Goal: Task Accomplishment & Management: Manage account settings

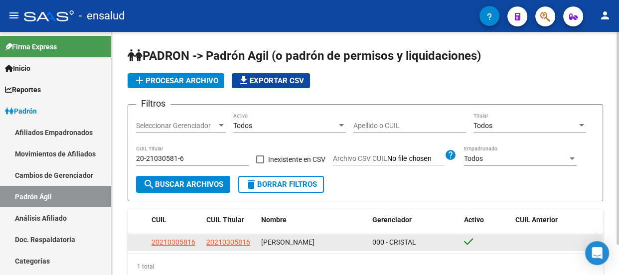
scroll to position [59, 0]
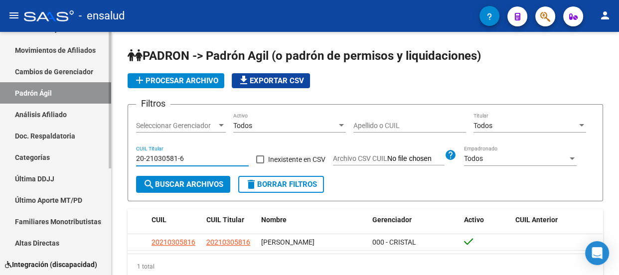
drag, startPoint x: 190, startPoint y: 156, endPoint x: 79, endPoint y: 148, distance: 111.9
click at [79, 148] on mat-sidenav-container "Firma Express Inicio Instructivos Contacto OS Reportes Padrón Traspasos x O.S. …" at bounding box center [309, 153] width 619 height 243
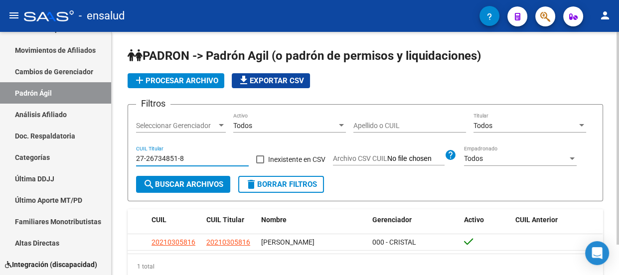
type input "27-26734851-8"
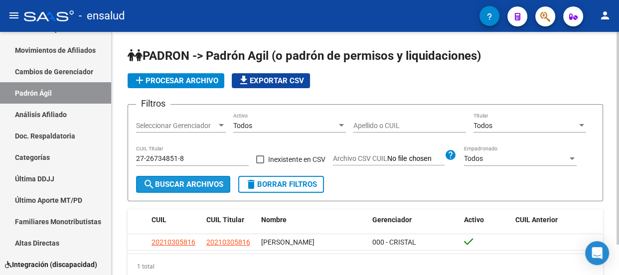
click at [184, 177] on button "search Buscar Archivos" at bounding box center [183, 184] width 94 height 17
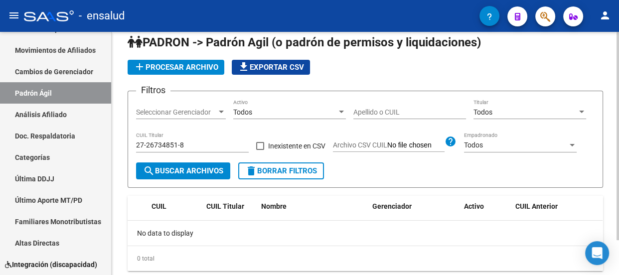
scroll to position [0, 0]
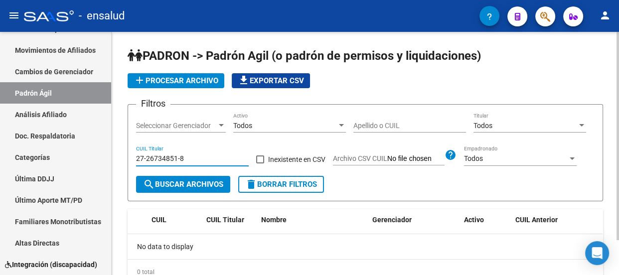
drag, startPoint x: 195, startPoint y: 155, endPoint x: 113, endPoint y: 155, distance: 82.2
click at [113, 155] on div "PADRON -> Padrón Agil ([PERSON_NAME] de permisos y liquidaciones) add Procesar …" at bounding box center [365, 174] width 507 height 284
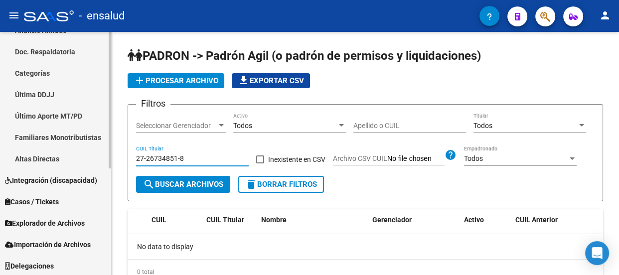
scroll to position [189, 0]
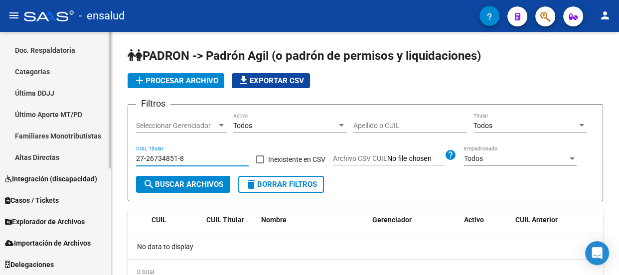
click at [75, 239] on span "Importación de Archivos" at bounding box center [48, 243] width 86 height 11
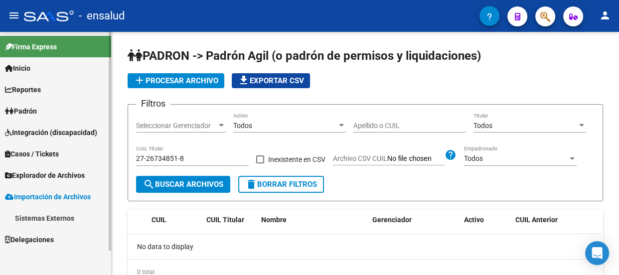
scroll to position [0, 0]
click at [65, 214] on link "Sistemas Externos" at bounding box center [55, 217] width 111 height 21
click at [60, 195] on span "Importación de Archivos" at bounding box center [48, 196] width 86 height 11
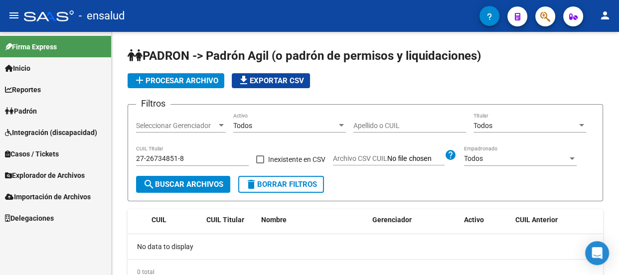
click at [32, 109] on span "Padrón" at bounding box center [21, 111] width 32 height 11
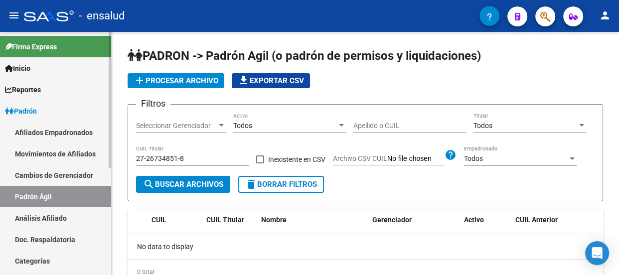
click at [37, 109] on span "Padrón" at bounding box center [21, 111] width 32 height 11
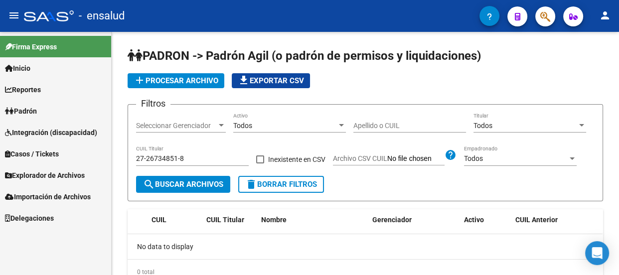
click at [65, 172] on span "Explorador de Archivos" at bounding box center [45, 175] width 80 height 11
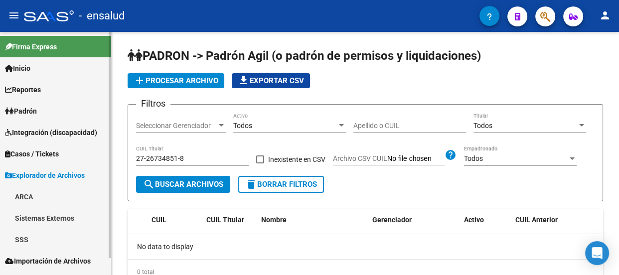
click at [42, 237] on link "SSS" at bounding box center [55, 239] width 111 height 21
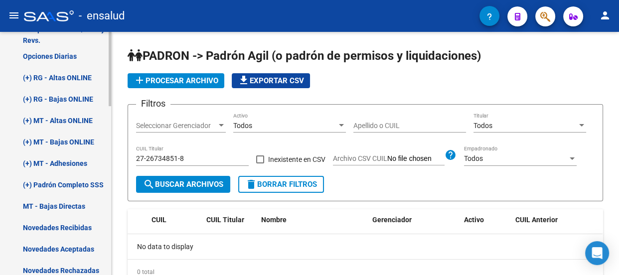
scroll to position [271, 0]
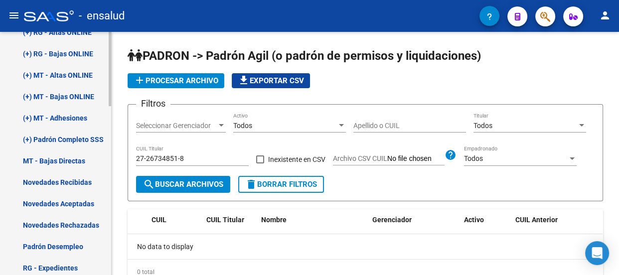
click at [50, 180] on link "Novedades Recibidas" at bounding box center [55, 181] width 111 height 21
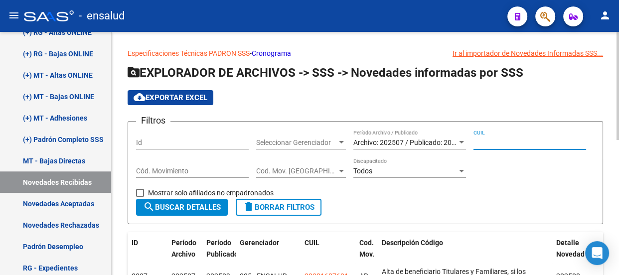
click at [543, 139] on input "CUIL" at bounding box center [529, 142] width 113 height 8
paste input "27-26734851-8"
type input "27-26734851-8"
click at [459, 141] on div at bounding box center [461, 142] width 5 height 2
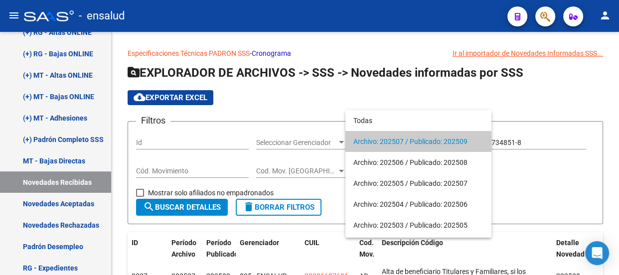
click at [552, 176] on div at bounding box center [309, 137] width 619 height 275
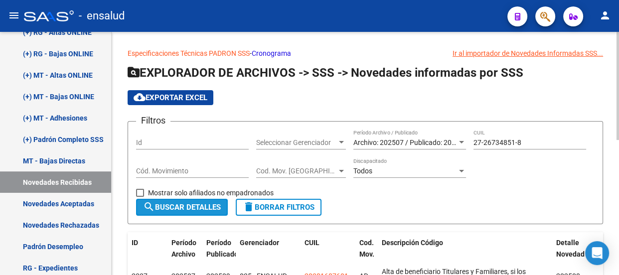
click at [172, 199] on button "search Buscar Detalles" at bounding box center [182, 207] width 92 height 17
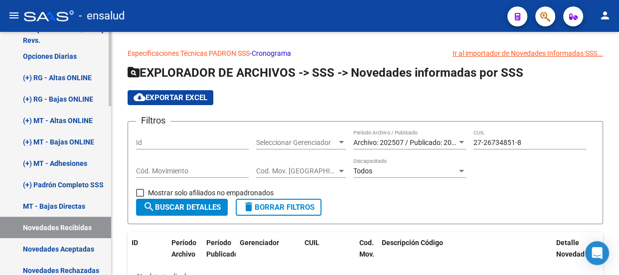
scroll to position [181, 0]
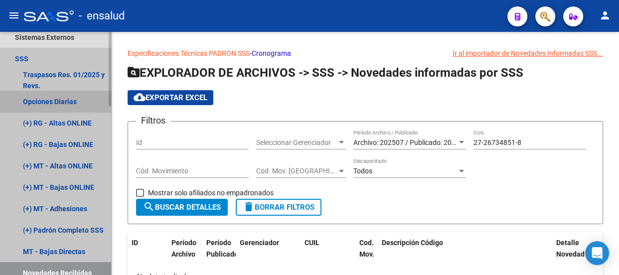
click at [73, 102] on link "Opciones Diarias" at bounding box center [55, 101] width 111 height 21
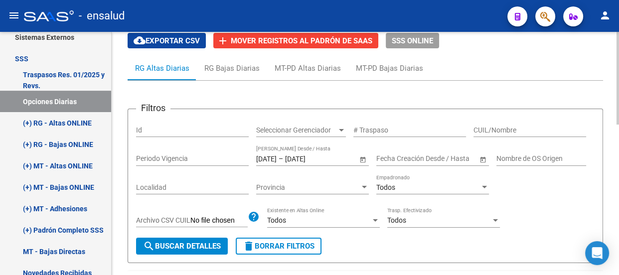
scroll to position [45, 0]
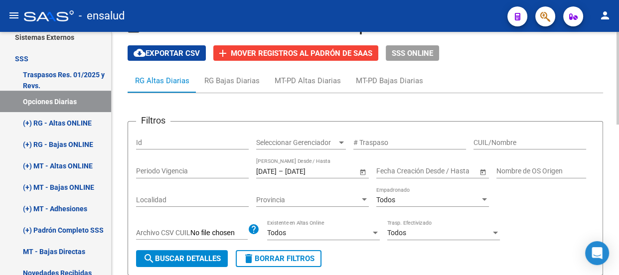
click at [174, 231] on span "Archivo CSV CUIL" at bounding box center [163, 233] width 54 height 8
click at [190, 231] on input "Archivo CSV CUIL" at bounding box center [218, 233] width 57 height 9
click at [511, 140] on input "CUIL/Nombre" at bounding box center [529, 142] width 113 height 8
paste input "27-26734851-8"
type input "27-26734851-8"
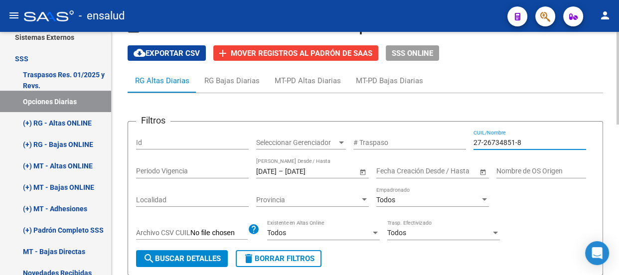
click at [184, 255] on span "search Buscar Detalles" at bounding box center [182, 258] width 78 height 9
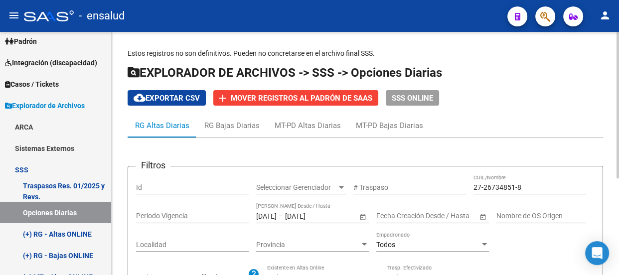
scroll to position [0, 0]
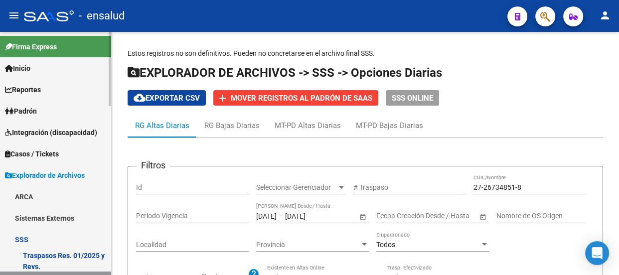
click at [47, 71] on link "Inicio" at bounding box center [55, 67] width 111 height 21
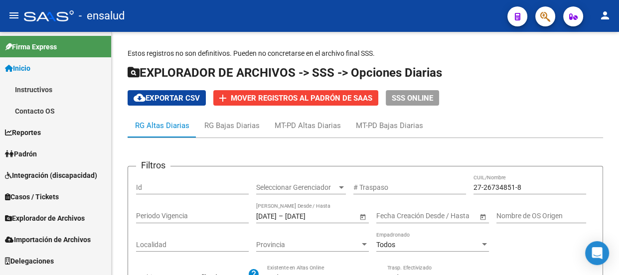
click at [45, 66] on link "Inicio" at bounding box center [55, 67] width 111 height 21
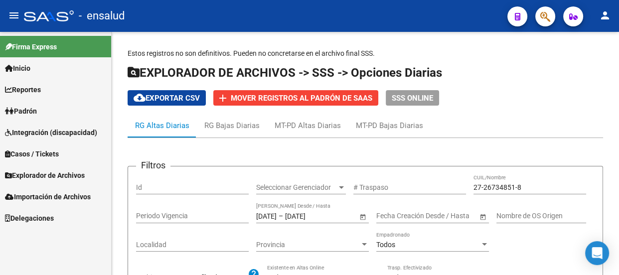
click at [48, 109] on link "Padrón" at bounding box center [55, 110] width 111 height 21
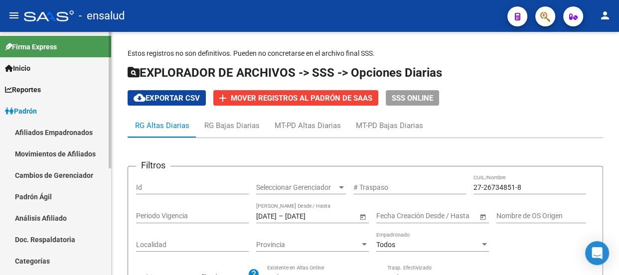
click at [45, 110] on link "Padrón" at bounding box center [55, 110] width 111 height 21
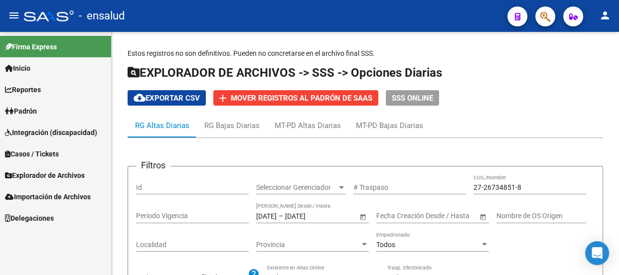
click at [48, 110] on link "Padrón" at bounding box center [55, 110] width 111 height 21
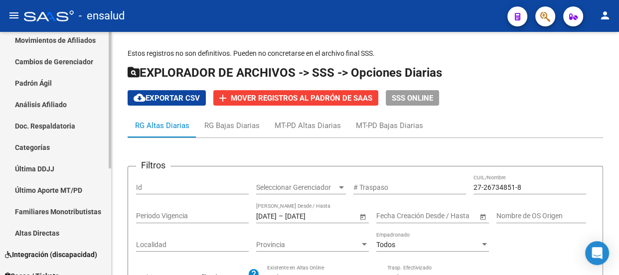
scroll to position [135, 0]
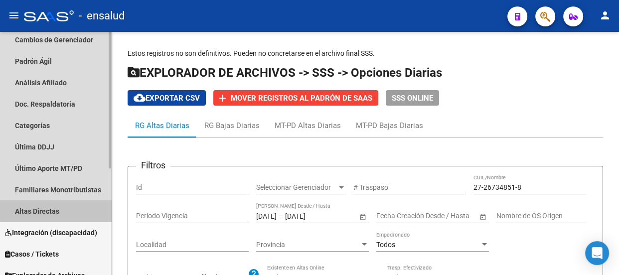
click at [57, 208] on link "Altas Directas" at bounding box center [55, 210] width 111 height 21
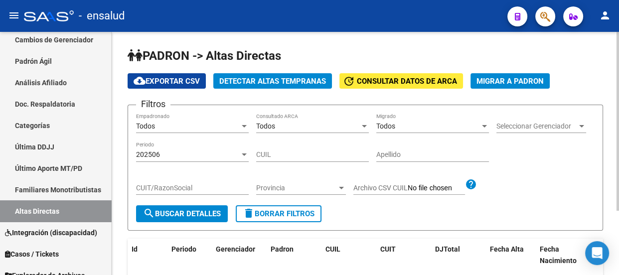
click at [204, 151] on div "202506" at bounding box center [188, 154] width 104 height 8
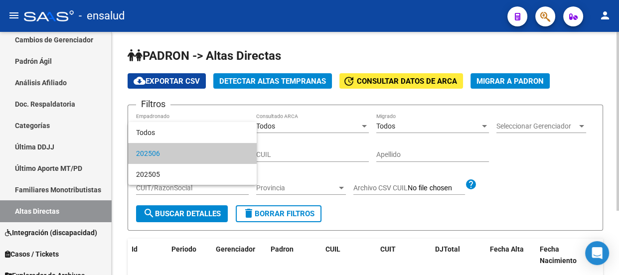
click at [562, 125] on div at bounding box center [309, 137] width 619 height 275
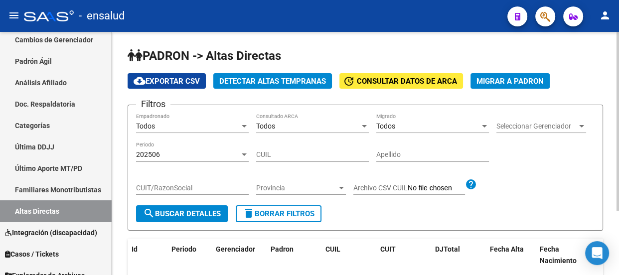
click at [579, 127] on div at bounding box center [581, 126] width 9 height 8
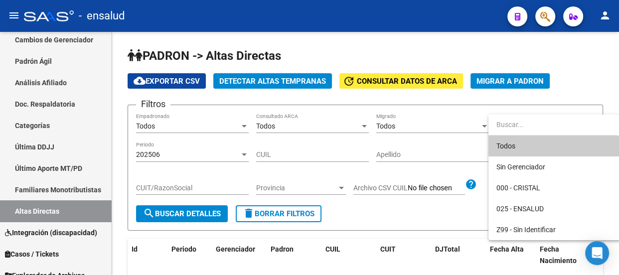
click at [559, 148] on span "Todos" at bounding box center [554, 145] width 116 height 21
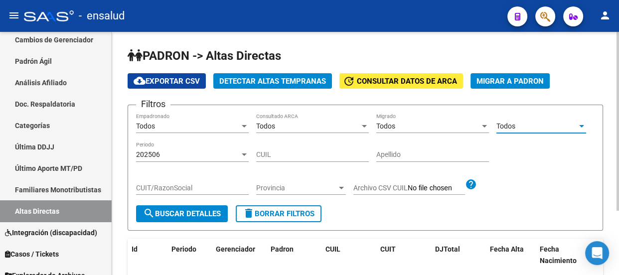
click at [272, 154] on input "CUIL" at bounding box center [312, 154] width 113 height 8
click at [238, 155] on div "202506" at bounding box center [188, 154] width 104 height 8
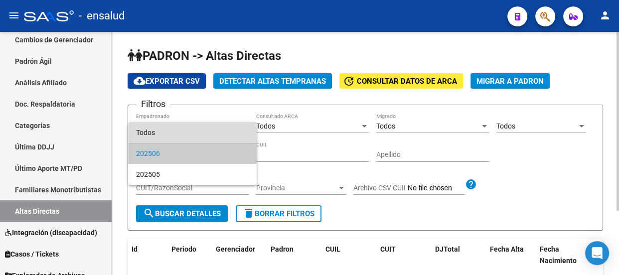
click at [233, 131] on span "Todos" at bounding box center [192, 132] width 113 height 21
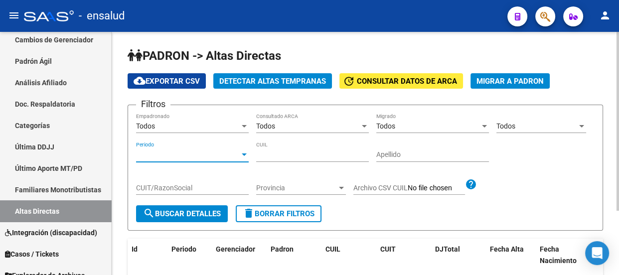
click at [174, 212] on span "search Buscar Detalles" at bounding box center [182, 213] width 78 height 9
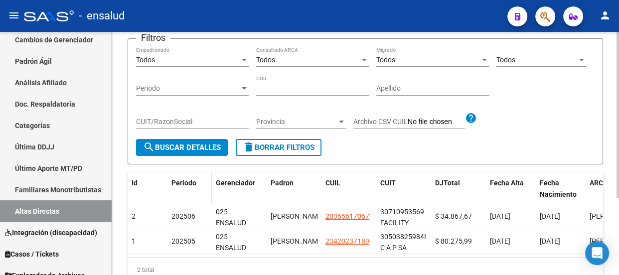
scroll to position [21, 0]
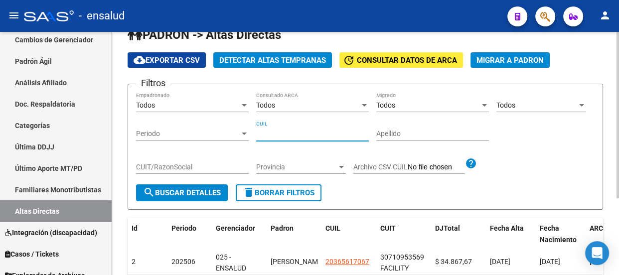
drag, startPoint x: 308, startPoint y: 130, endPoint x: 232, endPoint y: 129, distance: 76.2
click at [232, 129] on div "Filtros Todos Empadronado Todos Consultado ARCA Todos Migrado Todos Seleccionar…" at bounding box center [365, 138] width 458 height 92
type input "27406765327"
click at [192, 190] on span "search Buscar Detalles" at bounding box center [182, 192] width 78 height 9
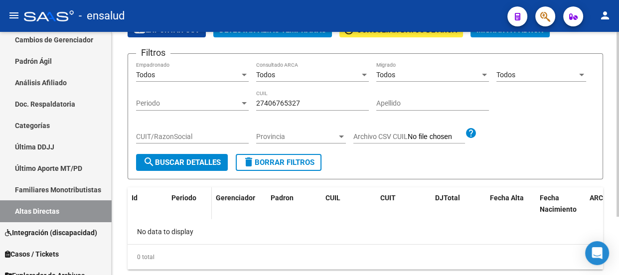
scroll to position [66, 0]
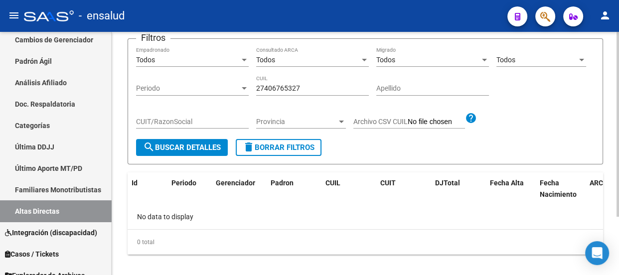
click at [263, 82] on div "27406765327 CUIL" at bounding box center [312, 86] width 113 height 20
click at [263, 87] on input "27406765327" at bounding box center [312, 88] width 113 height 8
click at [183, 144] on span "search Buscar Detalles" at bounding box center [182, 147] width 78 height 9
drag, startPoint x: 296, startPoint y: 87, endPoint x: 240, endPoint y: 87, distance: 56.3
click at [241, 87] on div "Filtros Todos Empadronado Todos Consultado ARCA Todos Migrado Todos Seleccionar…" at bounding box center [365, 93] width 458 height 92
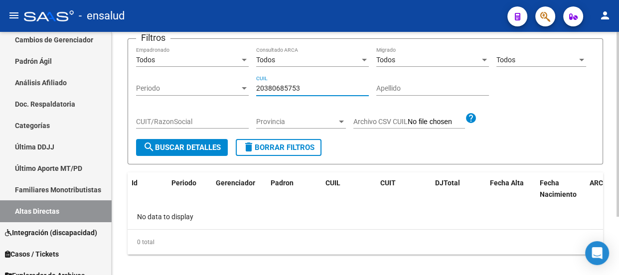
type input "20380685753"
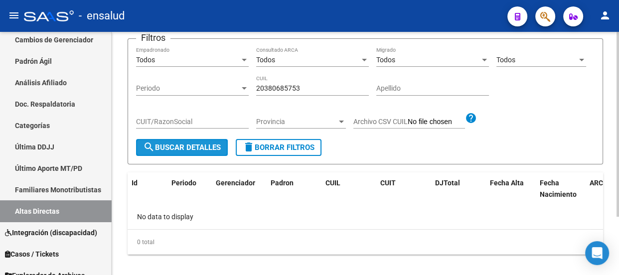
click at [187, 145] on span "search Buscar Detalles" at bounding box center [182, 147] width 78 height 9
click at [263, 84] on input "20380685753" at bounding box center [312, 88] width 113 height 8
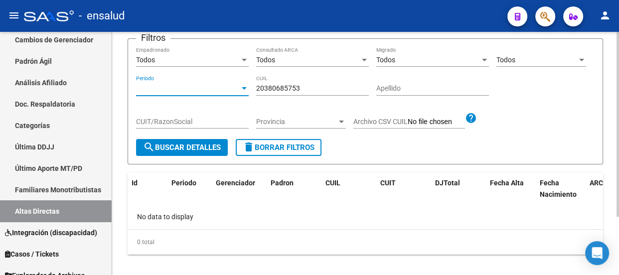
click at [235, 90] on span "Periodo" at bounding box center [188, 88] width 104 height 8
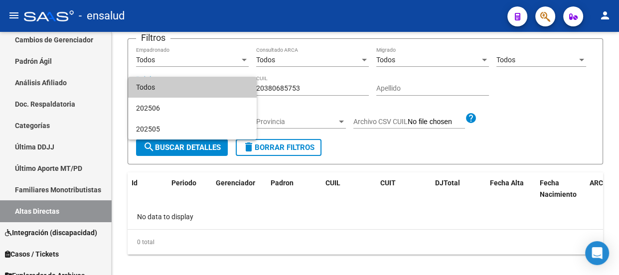
click at [231, 87] on span "Todos" at bounding box center [192, 87] width 113 height 21
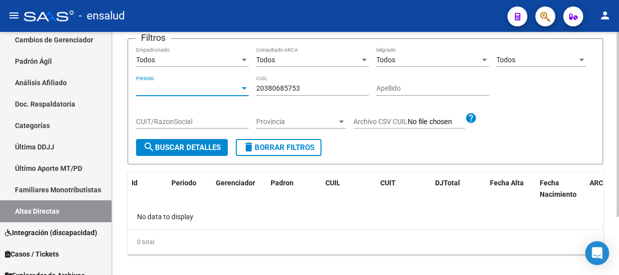
click at [184, 146] on span "search Buscar Detalles" at bounding box center [182, 147] width 78 height 9
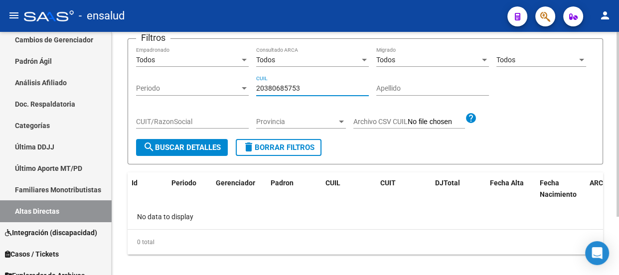
click at [294, 86] on input "20380685753" at bounding box center [312, 88] width 113 height 8
type input "20"
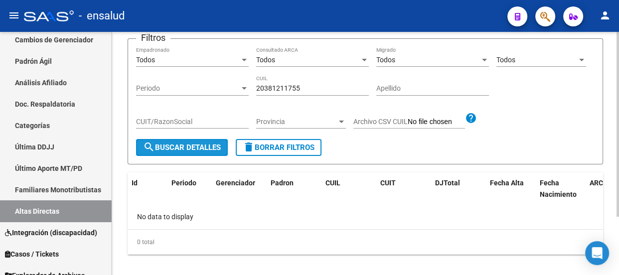
click at [186, 143] on span "search Buscar Detalles" at bounding box center [182, 147] width 78 height 9
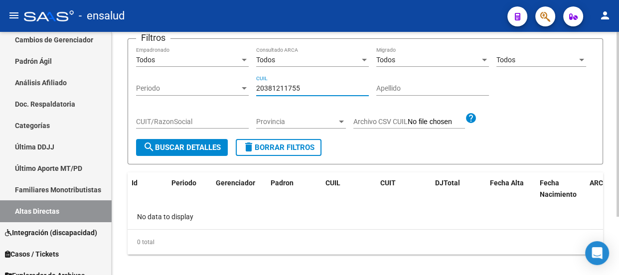
drag, startPoint x: 236, startPoint y: 85, endPoint x: 198, endPoint y: 84, distance: 37.9
click at [199, 85] on div "Filtros Todos Empadronado Todos Consultado ARCA Todos Migrado Todos Seleccionar…" at bounding box center [365, 93] width 458 height 92
click at [184, 146] on span "search Buscar Detalles" at bounding box center [182, 147] width 78 height 9
drag, startPoint x: 299, startPoint y: 85, endPoint x: 202, endPoint y: 79, distance: 97.3
click at [202, 79] on div "Filtros Todos Empadronado Todos Consultado ARCA Todos Migrado Todos Seleccionar…" at bounding box center [365, 93] width 458 height 92
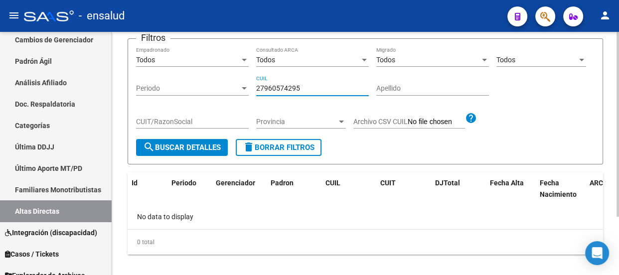
type input "27960574295"
click at [192, 149] on span "search Buscar Detalles" at bounding box center [182, 147] width 78 height 9
click at [282, 85] on input "27960574295" at bounding box center [312, 88] width 113 height 8
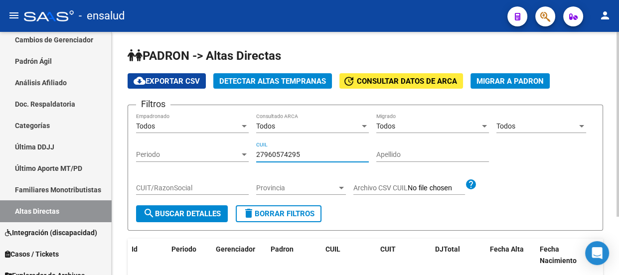
drag, startPoint x: 304, startPoint y: 150, endPoint x: 249, endPoint y: 154, distance: 55.9
click at [249, 154] on div "Filtros Todos Empadronado Todos Consultado ARCA Todos Migrado Todos Seleccionar…" at bounding box center [365, 159] width 458 height 92
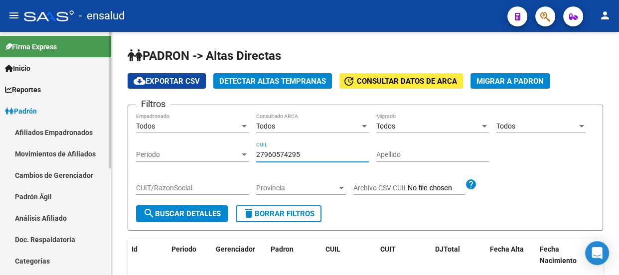
click at [68, 133] on link "Afiliados Empadronados" at bounding box center [55, 132] width 111 height 21
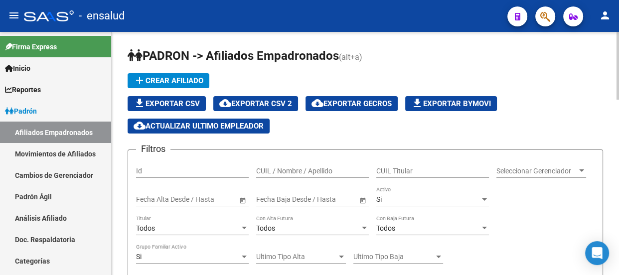
click at [317, 171] on input "CUIL / Nombre / Apellido" at bounding box center [312, 171] width 113 height 8
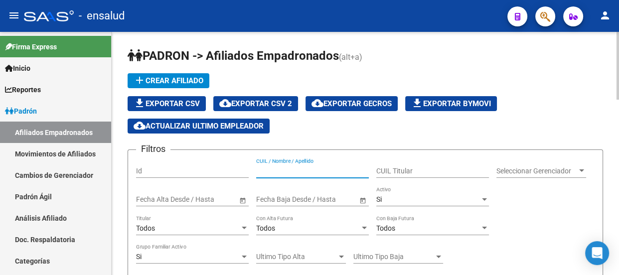
paste input "27960574295"
type input "27960574295"
click at [569, 169] on span "Seleccionar Gerenciador" at bounding box center [536, 171] width 81 height 8
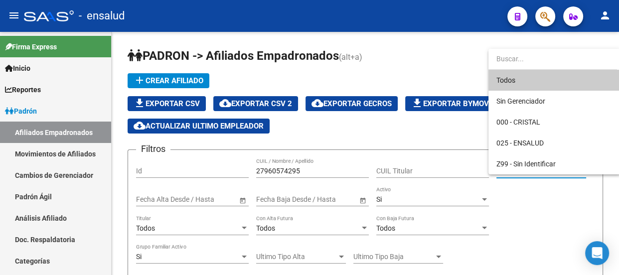
click at [553, 79] on span "Todos" at bounding box center [554, 80] width 116 height 21
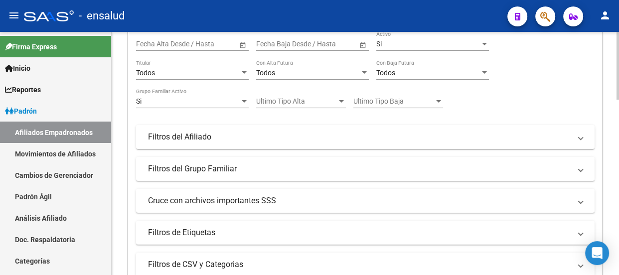
scroll to position [226, 0]
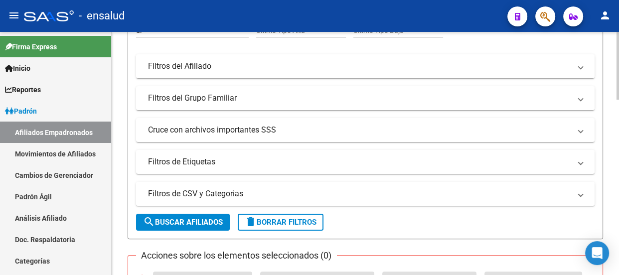
drag, startPoint x: 175, startPoint y: 216, endPoint x: 324, endPoint y: 194, distance: 151.0
click at [177, 218] on span "search Buscar Afiliados" at bounding box center [183, 222] width 80 height 9
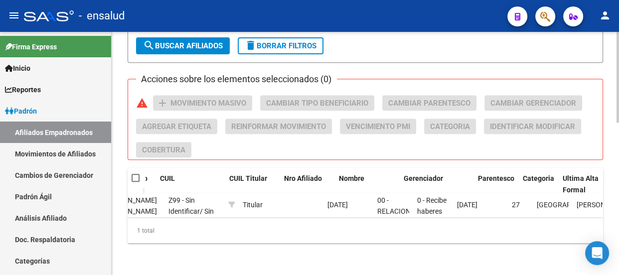
scroll to position [0, 0]
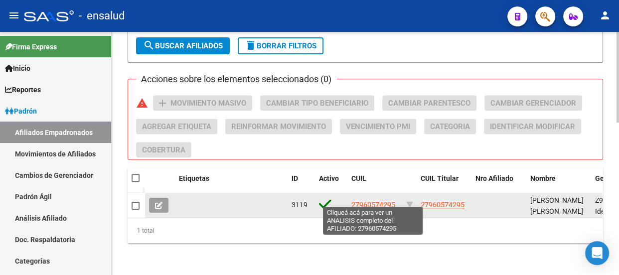
click at [380, 201] on span "27960574295" at bounding box center [373, 205] width 44 height 8
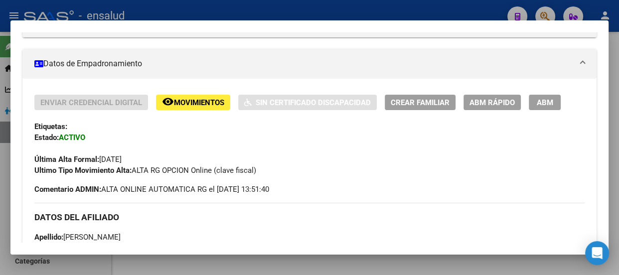
scroll to position [135, 0]
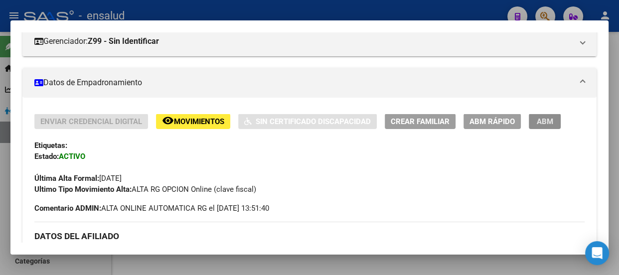
click at [547, 119] on span "ABM" at bounding box center [544, 121] width 16 height 9
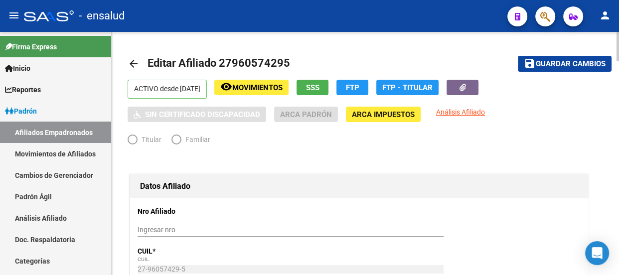
radio input "true"
type input "30-71886527-8"
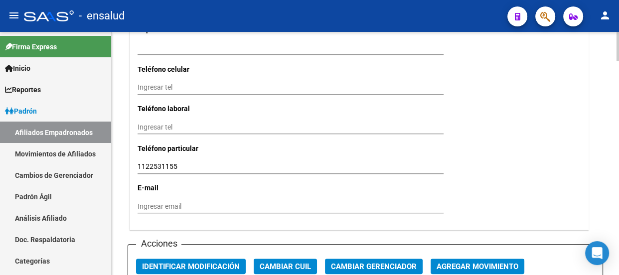
scroll to position [1086, 0]
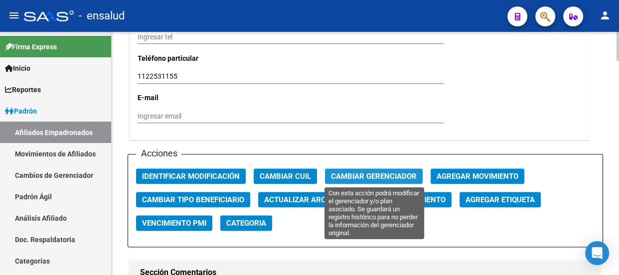
click at [358, 172] on span "Cambiar Gerenciador" at bounding box center [374, 176] width 86 height 9
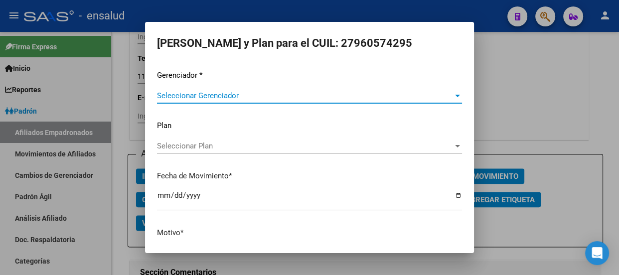
scroll to position [0, 0]
click at [290, 96] on span "Seleccionar Gerenciador" at bounding box center [305, 96] width 296 height 9
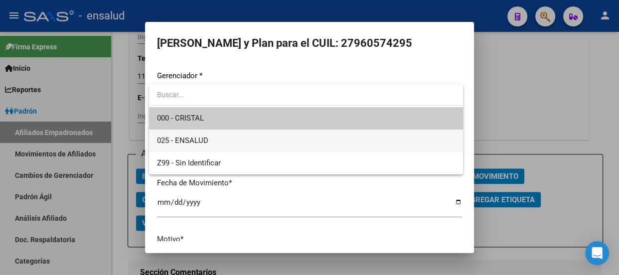
click at [275, 135] on span "025 - ENSALUD" at bounding box center [306, 141] width 298 height 22
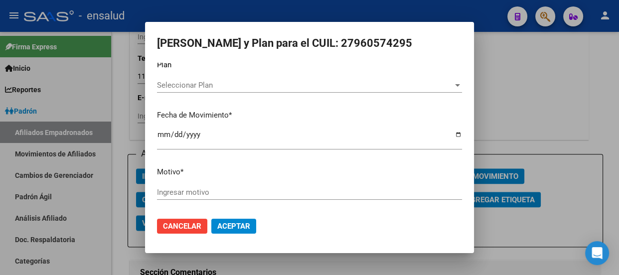
scroll to position [63, 0]
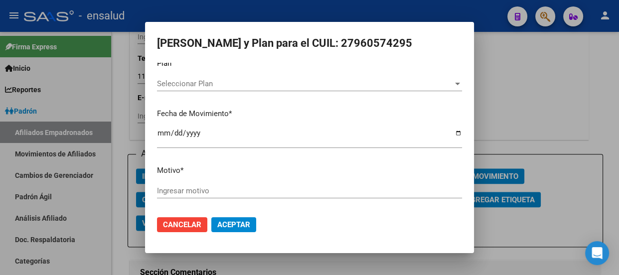
click at [245, 189] on input "Ingresar motivo" at bounding box center [309, 190] width 305 height 9
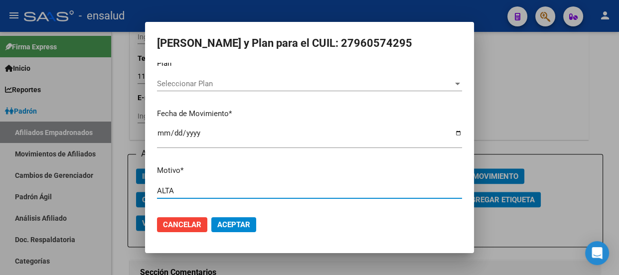
type input "ALTA"
click at [237, 220] on span "Aceptar" at bounding box center [233, 224] width 33 height 9
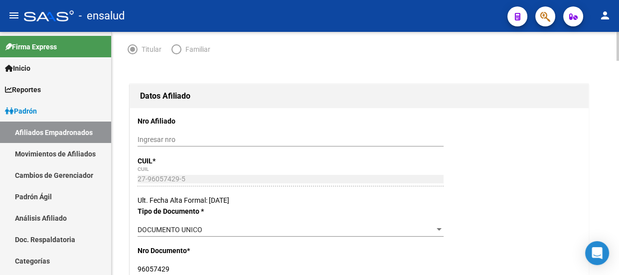
scroll to position [0, 0]
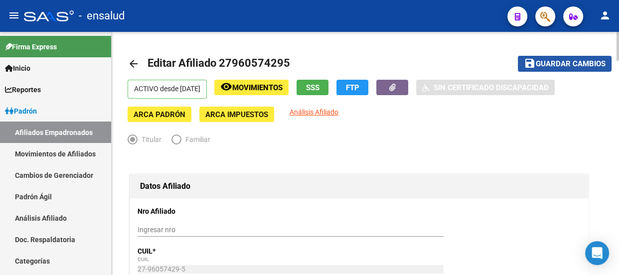
click at [573, 61] on span "Guardar cambios" at bounding box center [570, 64] width 70 height 9
click at [131, 65] on mat-icon "arrow_back" at bounding box center [134, 64] width 12 height 12
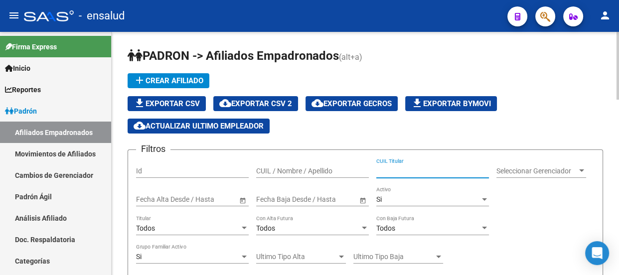
click at [415, 168] on input "CUIL Titular" at bounding box center [432, 171] width 113 height 8
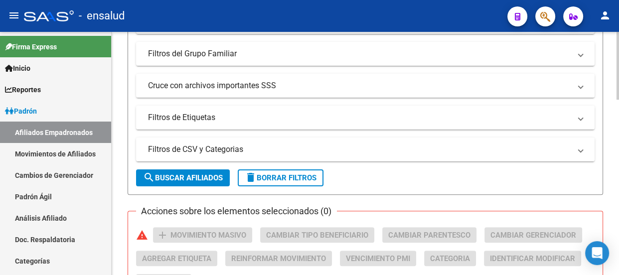
scroll to position [271, 0]
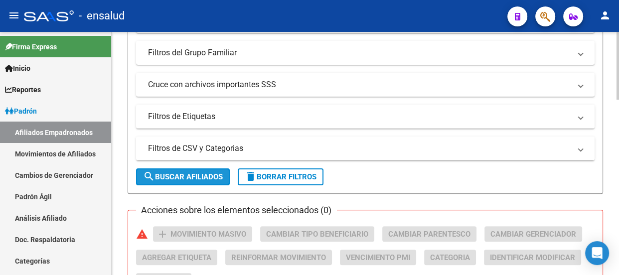
click at [201, 172] on span "search Buscar Afiliados" at bounding box center [183, 176] width 80 height 9
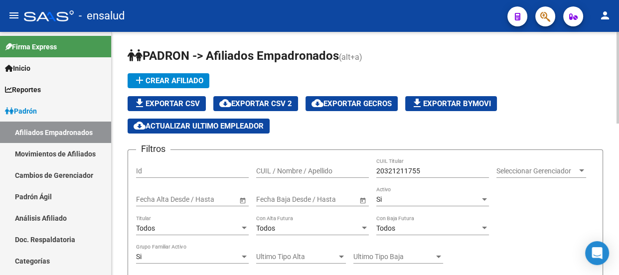
scroll to position [0, 0]
click at [555, 169] on span "Seleccionar Gerenciador" at bounding box center [536, 171] width 81 height 8
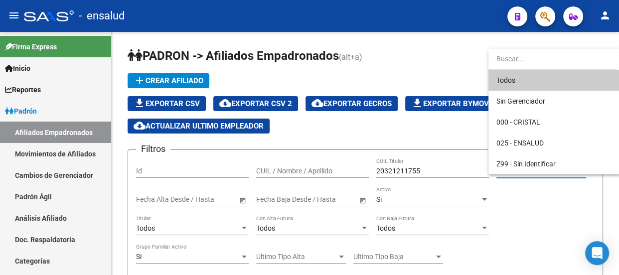
click at [542, 80] on span "Todos" at bounding box center [554, 80] width 116 height 21
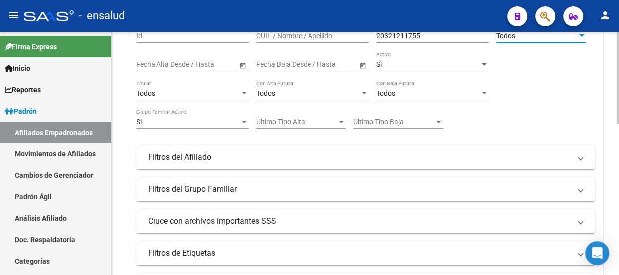
scroll to position [226, 0]
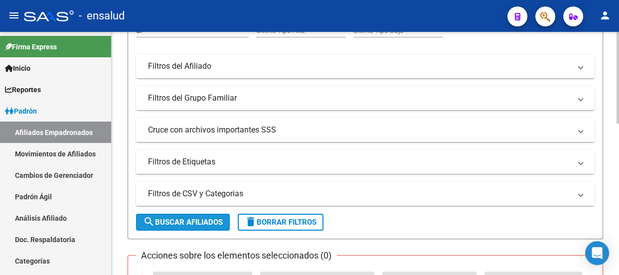
click at [189, 221] on span "search Buscar Afiliados" at bounding box center [183, 222] width 80 height 9
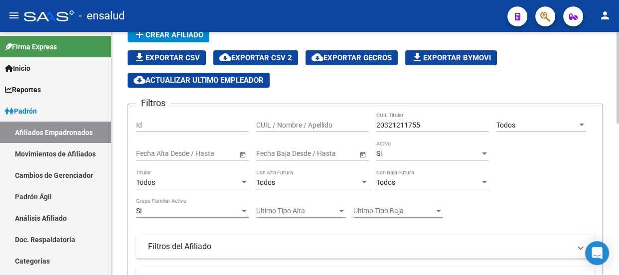
scroll to position [45, 0]
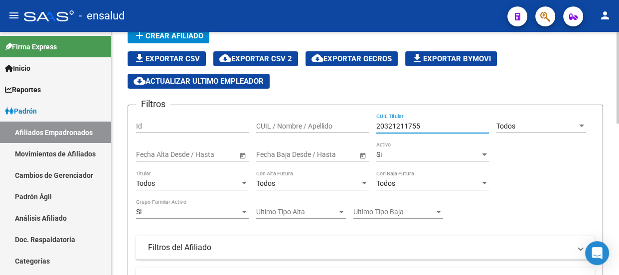
click at [391, 124] on input "20321211755" at bounding box center [432, 126] width 113 height 8
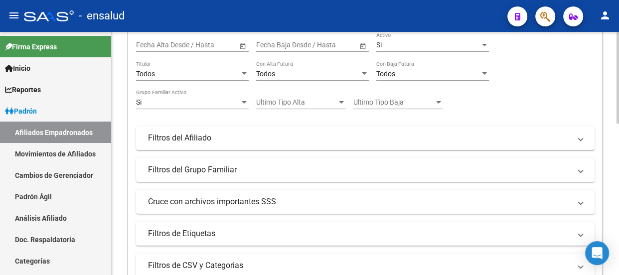
scroll to position [226, 0]
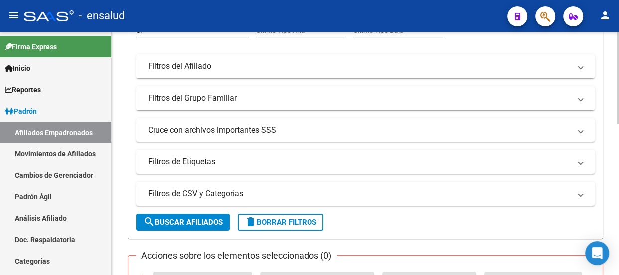
type input "20381211755"
drag, startPoint x: 177, startPoint y: 216, endPoint x: 204, endPoint y: 210, distance: 27.0
click at [178, 218] on span "search Buscar Afiliados" at bounding box center [183, 222] width 80 height 9
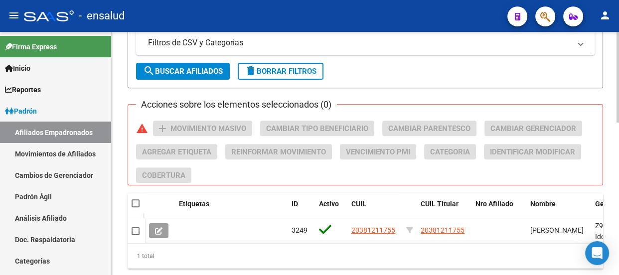
scroll to position [408, 0]
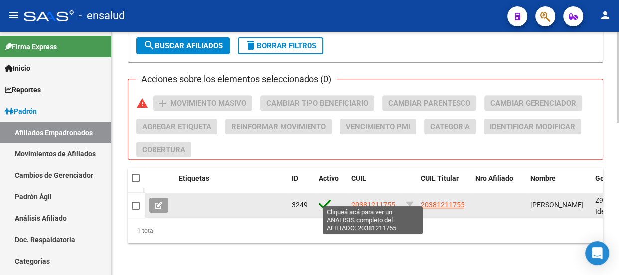
click at [370, 201] on span "20381211755" at bounding box center [373, 205] width 44 height 8
type textarea "20381211755"
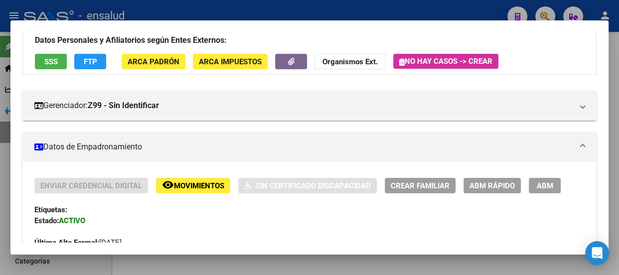
scroll to position [71, 0]
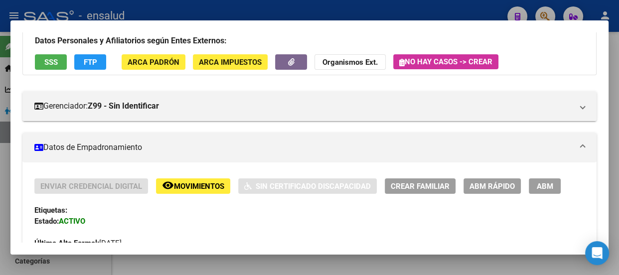
drag, startPoint x: 543, startPoint y: 182, endPoint x: 45, endPoint y: 150, distance: 498.6
click at [542, 182] on span "ABM" at bounding box center [544, 186] width 16 height 9
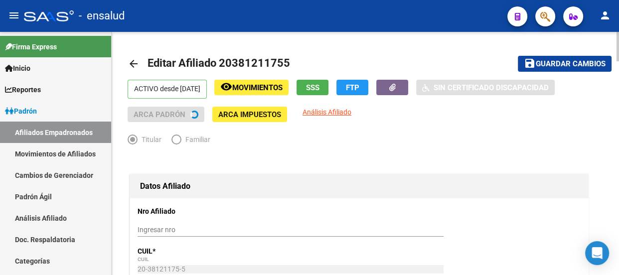
radio input "true"
type input "30-70783838-4"
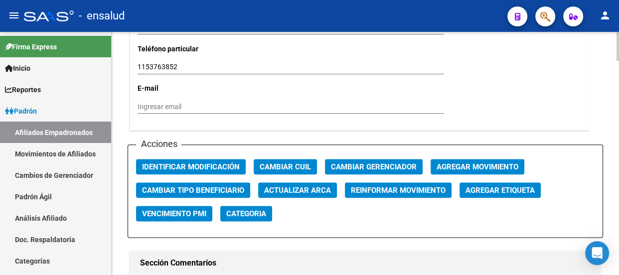
scroll to position [1132, 0]
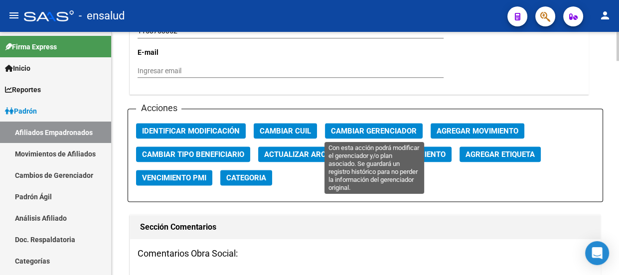
click at [362, 131] on span "Cambiar Gerenciador" at bounding box center [374, 131] width 86 height 9
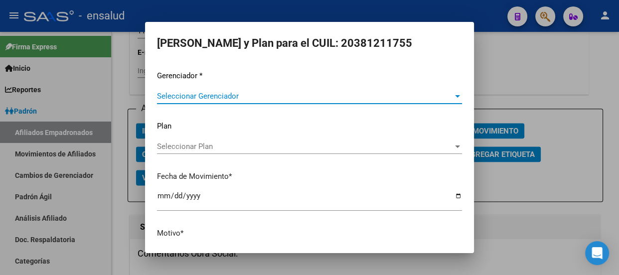
click at [249, 99] on span "Seleccionar Gerenciador" at bounding box center [305, 96] width 296 height 9
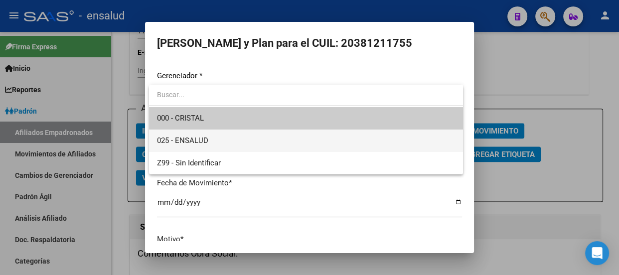
click at [224, 133] on span "025 - ENSALUD" at bounding box center [306, 141] width 298 height 22
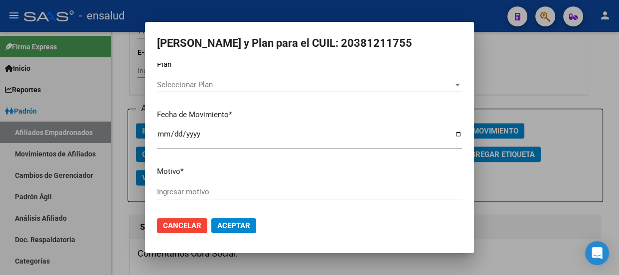
scroll to position [63, 0]
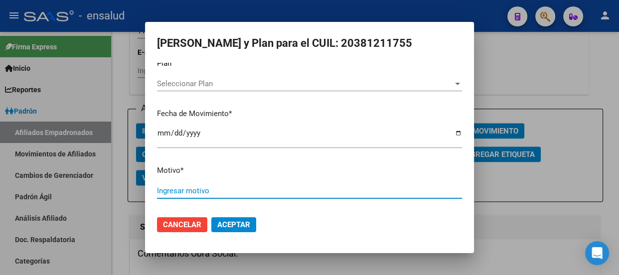
click at [184, 190] on input "Ingresar motivo" at bounding box center [309, 190] width 305 height 9
type input "INGRESO"
click at [235, 225] on span "Aceptar" at bounding box center [233, 224] width 33 height 9
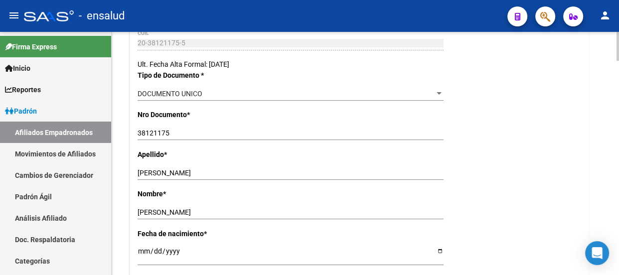
scroll to position [0, 0]
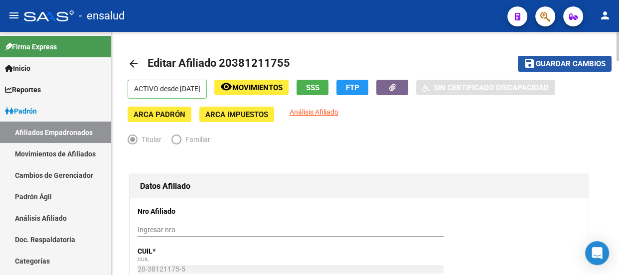
click at [566, 65] on span "Guardar cambios" at bounding box center [570, 64] width 70 height 9
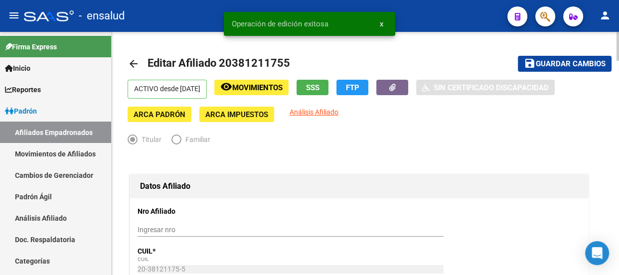
click at [136, 61] on mat-icon "arrow_back" at bounding box center [134, 64] width 12 height 12
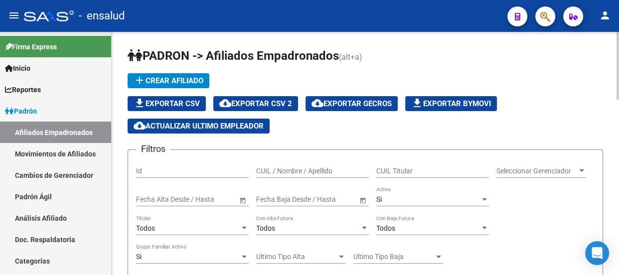
click at [417, 169] on input "CUIL Titular" at bounding box center [432, 171] width 113 height 8
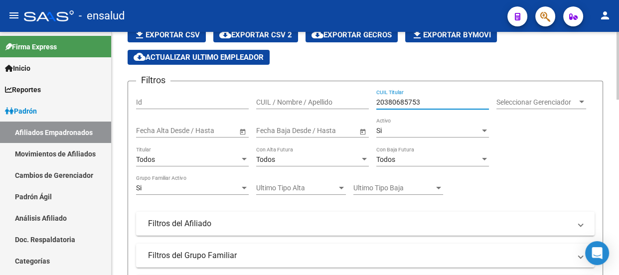
scroll to position [226, 0]
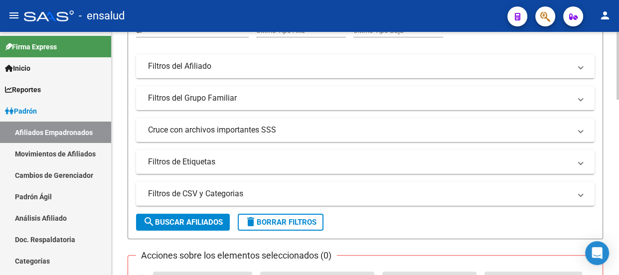
type input "20380685753"
drag, startPoint x: 192, startPoint y: 221, endPoint x: 197, endPoint y: 220, distance: 5.1
click at [193, 221] on span "search Buscar Afiliados" at bounding box center [183, 222] width 80 height 9
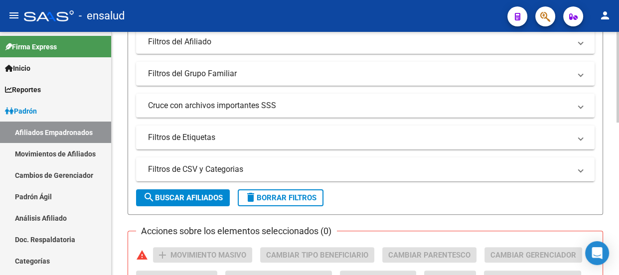
scroll to position [362, 0]
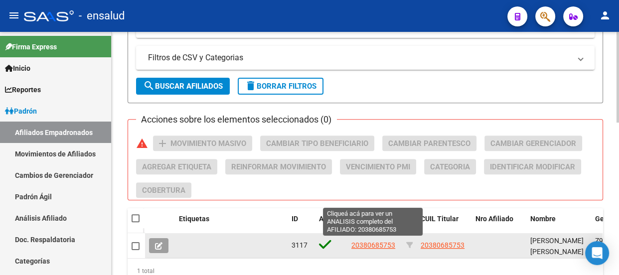
click at [369, 242] on span "20380685753" at bounding box center [373, 245] width 44 height 8
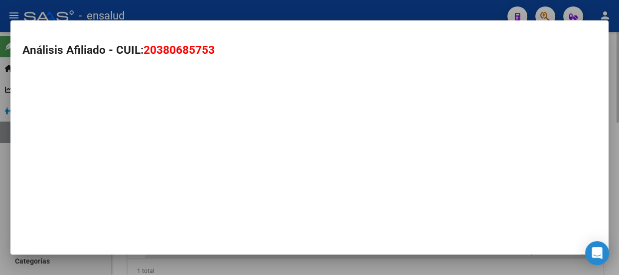
type textarea "20380685753"
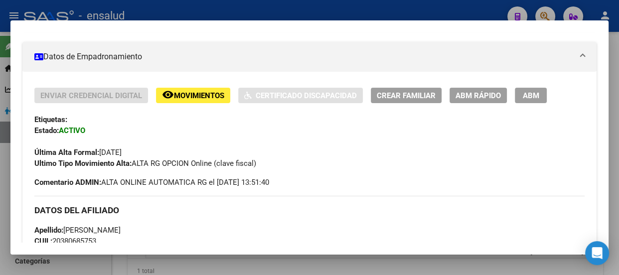
scroll to position [181, 0]
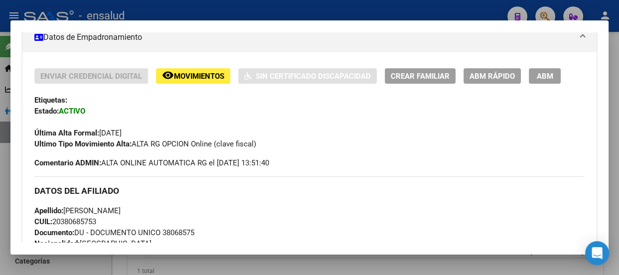
click at [550, 73] on span "ABM" at bounding box center [544, 76] width 16 height 9
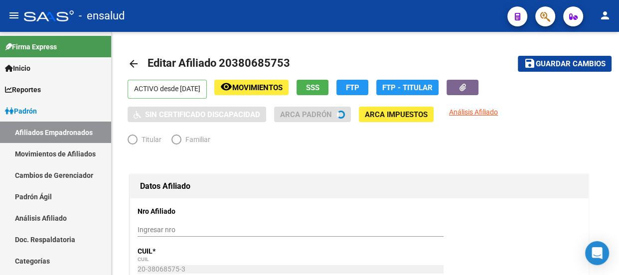
radio input "true"
type input "30-71063652-0"
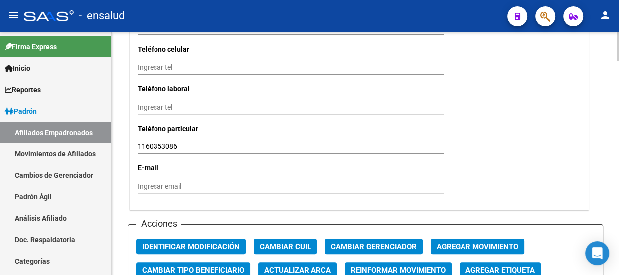
scroll to position [1041, 0]
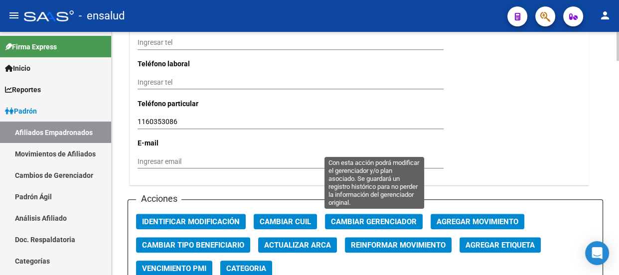
click at [375, 218] on span "Cambiar Gerenciador" at bounding box center [374, 221] width 86 height 9
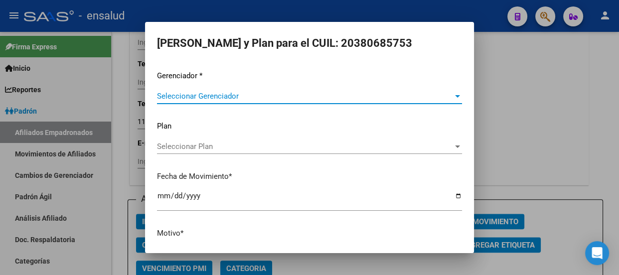
click at [239, 96] on span "Seleccionar Gerenciador" at bounding box center [305, 96] width 296 height 9
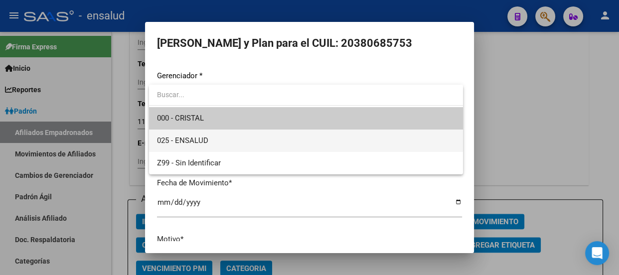
click at [222, 140] on span "025 - ENSALUD" at bounding box center [306, 141] width 298 height 22
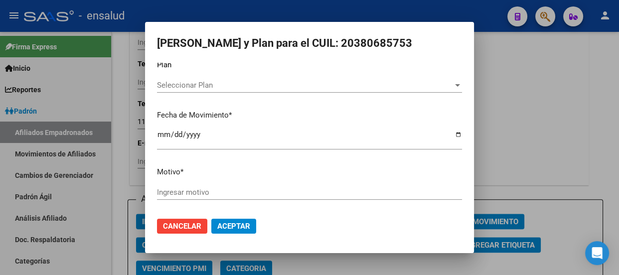
scroll to position [63, 0]
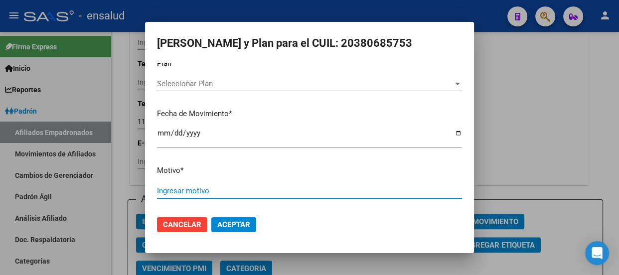
click at [190, 188] on input "Ingresar motivo" at bounding box center [309, 190] width 305 height 9
type input "ALTA"
click at [234, 221] on span "Aceptar" at bounding box center [233, 224] width 33 height 9
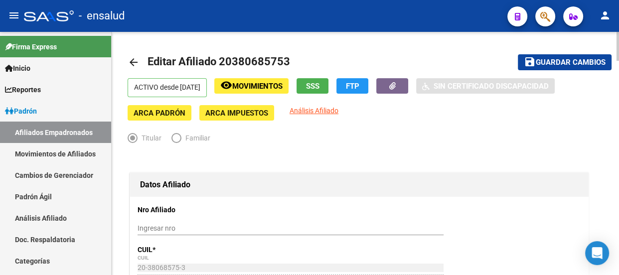
scroll to position [0, 0]
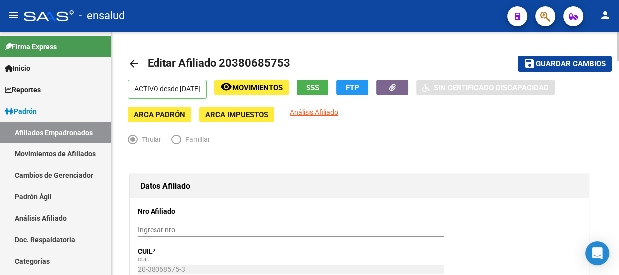
click at [551, 62] on span "Guardar cambios" at bounding box center [570, 64] width 70 height 9
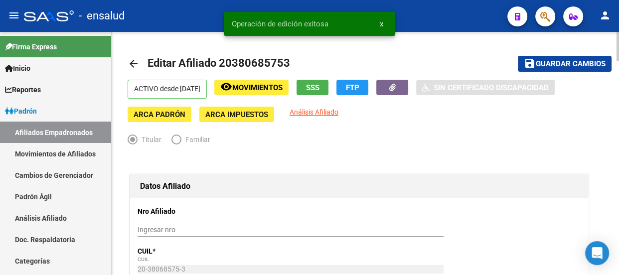
click at [134, 61] on mat-icon "arrow_back" at bounding box center [134, 64] width 12 height 12
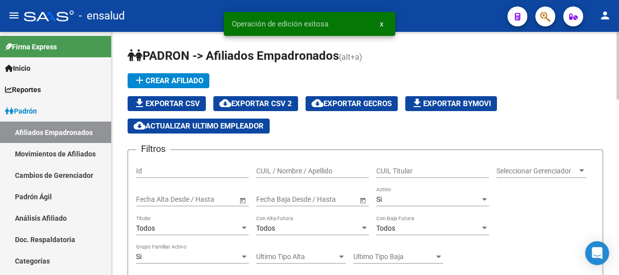
click at [410, 167] on input "CUIL Titular" at bounding box center [432, 171] width 113 height 8
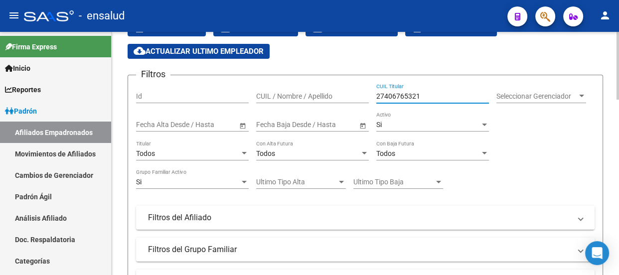
scroll to position [181, 0]
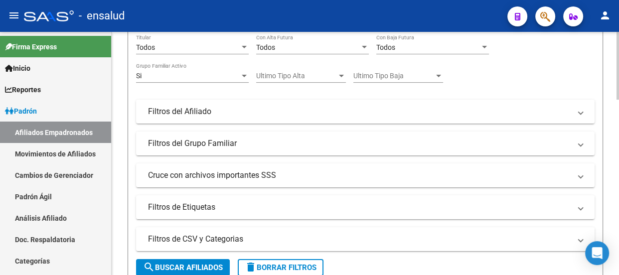
type input "27406765321"
click at [185, 263] on span "search Buscar Afiliados" at bounding box center [183, 267] width 80 height 9
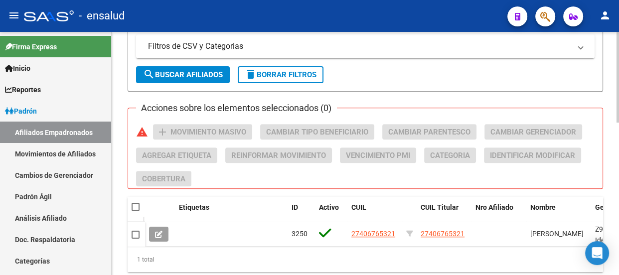
scroll to position [408, 0]
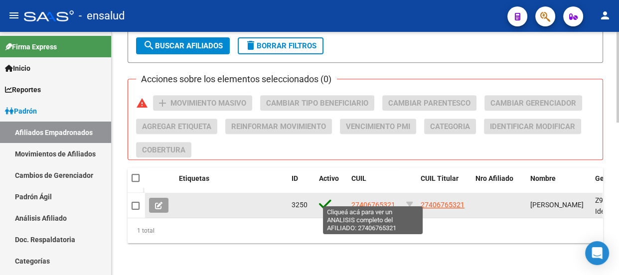
click at [364, 201] on span "27406765321" at bounding box center [373, 205] width 44 height 8
type textarea "27406765321"
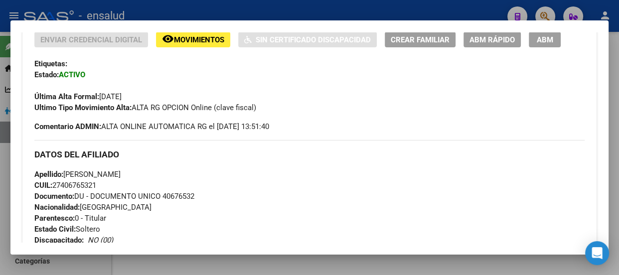
scroll to position [135, 0]
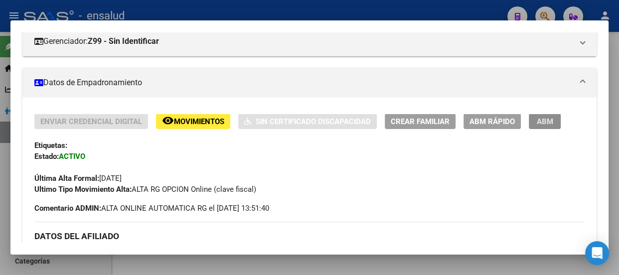
click at [547, 120] on span "ABM" at bounding box center [544, 121] width 16 height 9
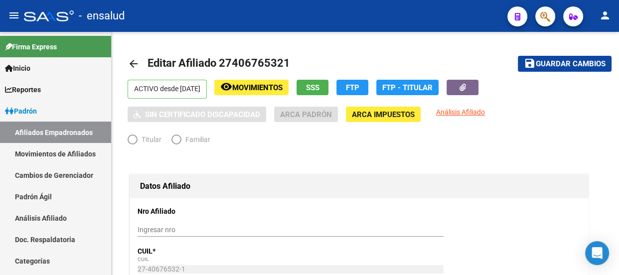
radio input "true"
type input "30-71204294-6"
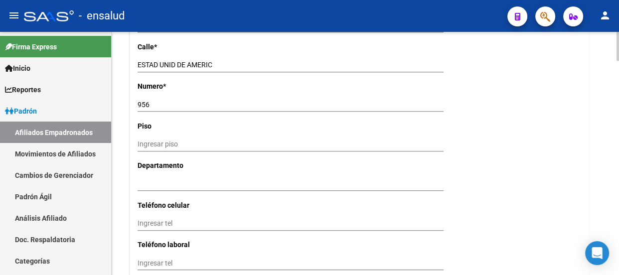
scroll to position [1132, 0]
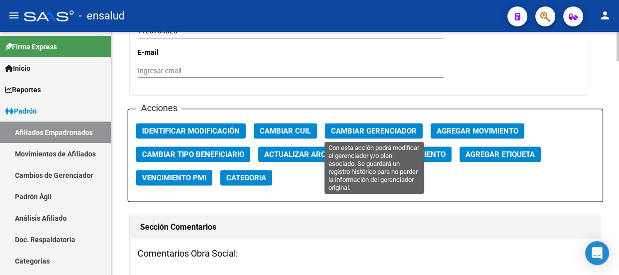
click at [358, 128] on span "Cambiar Gerenciador" at bounding box center [374, 131] width 86 height 9
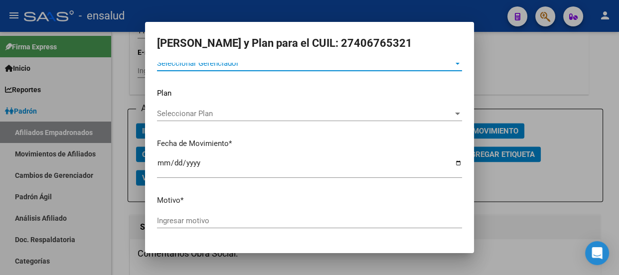
scroll to position [17, 0]
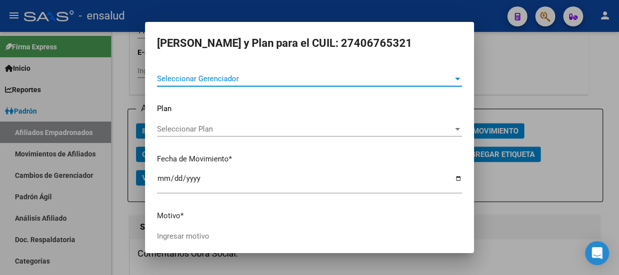
click at [234, 77] on span "Seleccionar Gerenciador" at bounding box center [305, 78] width 296 height 9
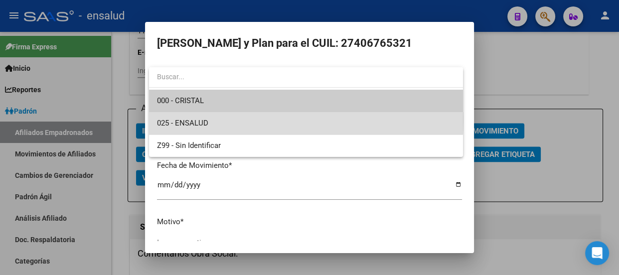
drag, startPoint x: 231, startPoint y: 119, endPoint x: 229, endPoint y: 145, distance: 26.0
click at [231, 120] on span "025 - ENSALUD" at bounding box center [306, 123] width 298 height 22
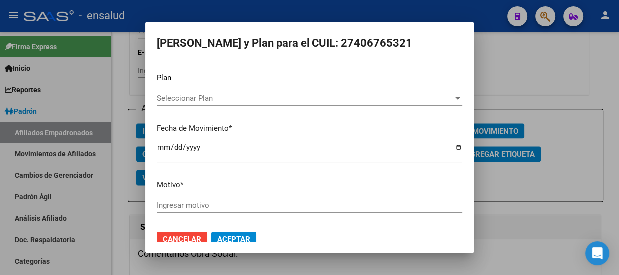
scroll to position [63, 0]
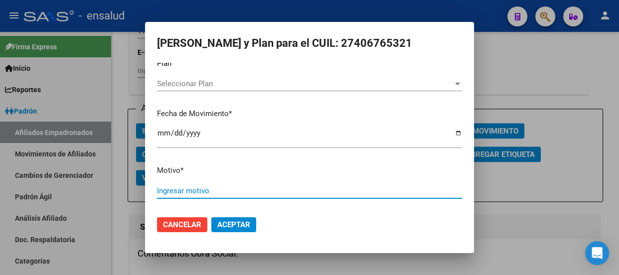
click at [174, 189] on input "Ingresar motivo" at bounding box center [309, 190] width 305 height 9
type input "ALTA"
click at [233, 226] on span "Aceptar" at bounding box center [233, 224] width 33 height 9
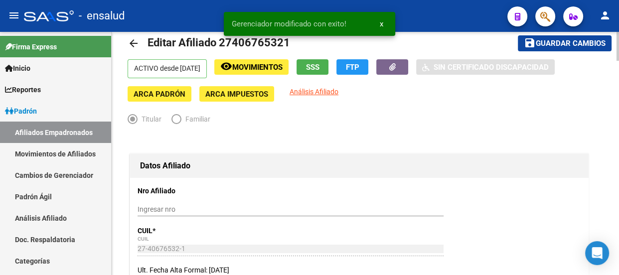
scroll to position [0, 0]
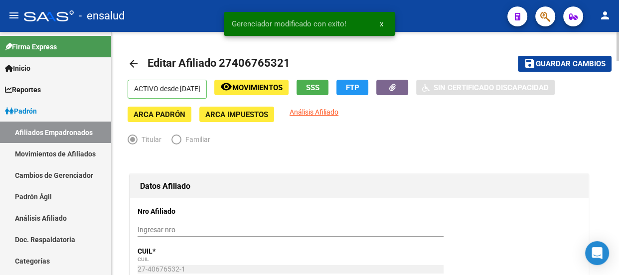
click at [577, 63] on span "Guardar cambios" at bounding box center [570, 64] width 70 height 9
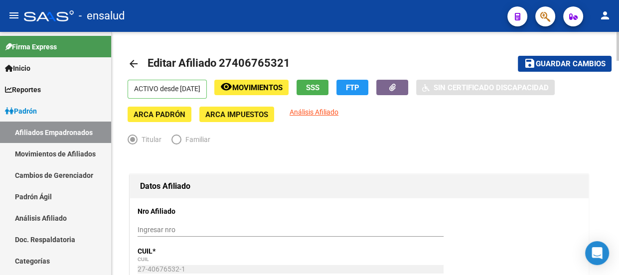
click at [134, 59] on mat-icon "arrow_back" at bounding box center [134, 64] width 12 height 12
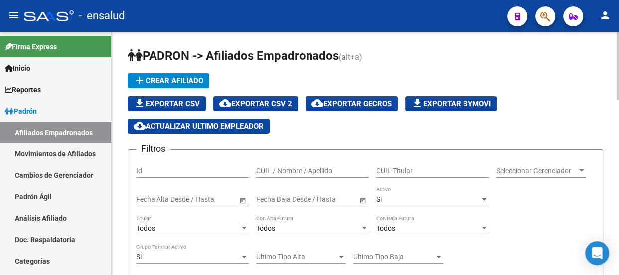
click at [408, 167] on input "CUIL Titular" at bounding box center [432, 171] width 113 height 8
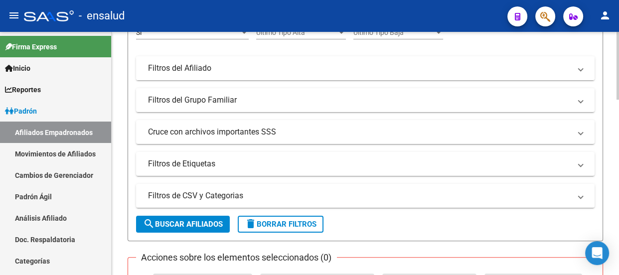
scroll to position [226, 0]
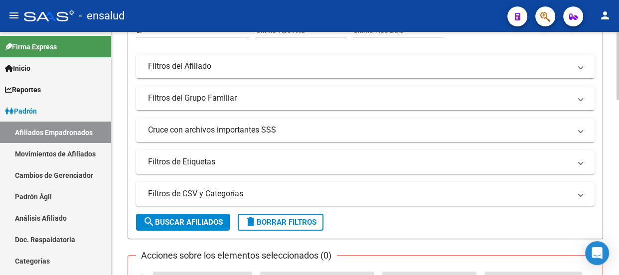
type input "27960574295"
click at [183, 219] on span "search Buscar Afiliados" at bounding box center [183, 222] width 80 height 9
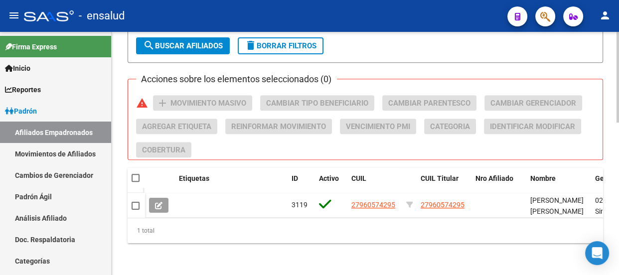
scroll to position [408, 0]
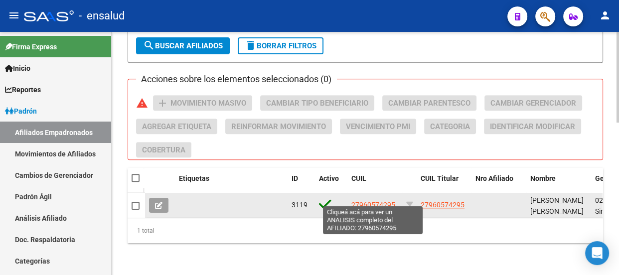
click at [377, 201] on span "27960574295" at bounding box center [373, 205] width 44 height 8
type textarea "27960574295"
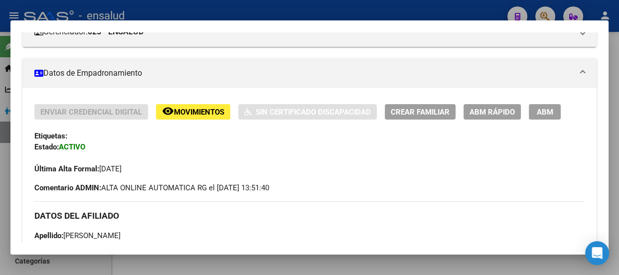
scroll to position [135, 0]
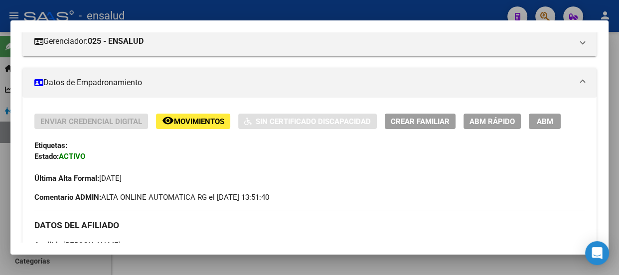
click at [543, 117] on span "ABM" at bounding box center [544, 121] width 16 height 9
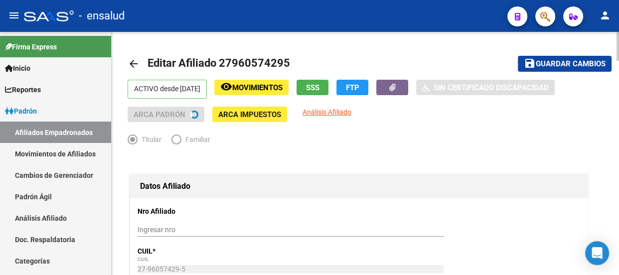
radio input "true"
type input "30-71886527-8"
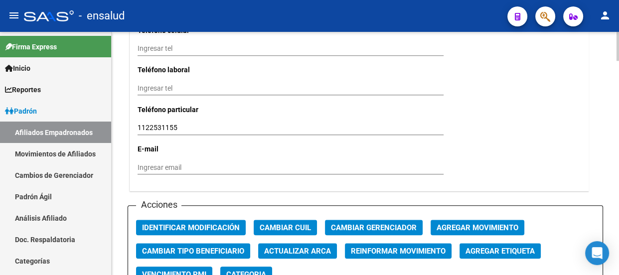
scroll to position [1041, 0]
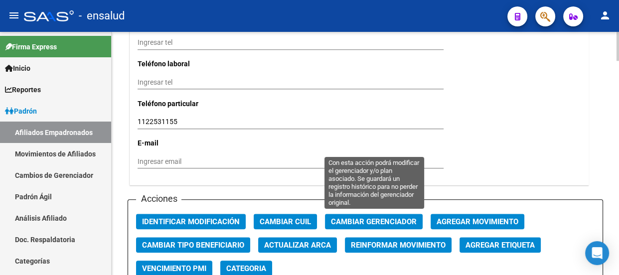
click at [365, 219] on span "Cambiar Gerenciador" at bounding box center [374, 221] width 86 height 9
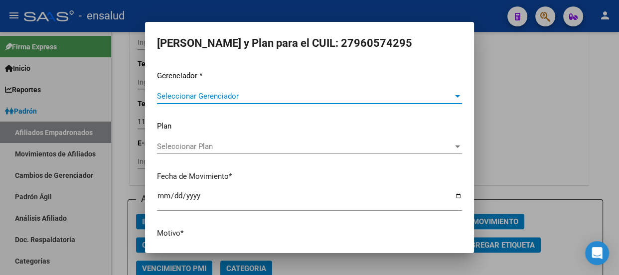
click at [239, 95] on span "Seleccionar Gerenciador" at bounding box center [305, 96] width 296 height 9
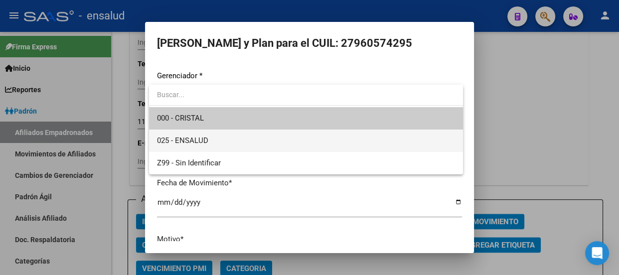
click at [229, 137] on span "025 - ENSALUD" at bounding box center [306, 141] width 298 height 22
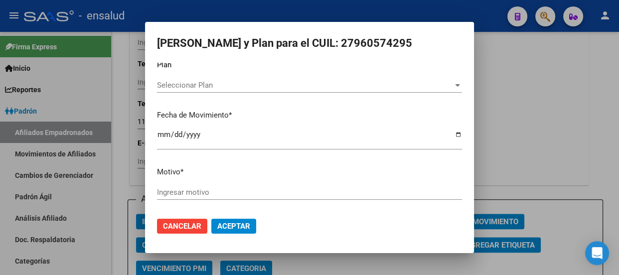
scroll to position [63, 0]
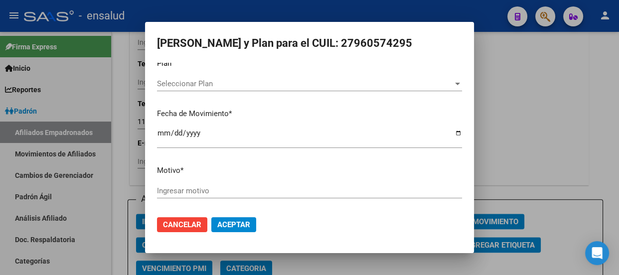
click at [193, 191] on input "Ingresar motivo" at bounding box center [309, 190] width 305 height 9
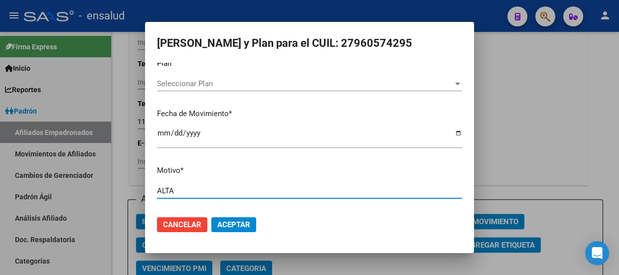
type input "ALTA"
click at [225, 219] on button "Aceptar" at bounding box center [233, 224] width 45 height 15
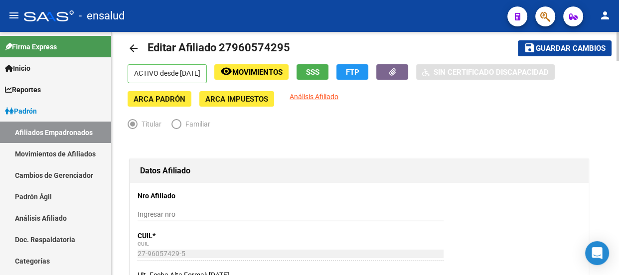
scroll to position [0, 0]
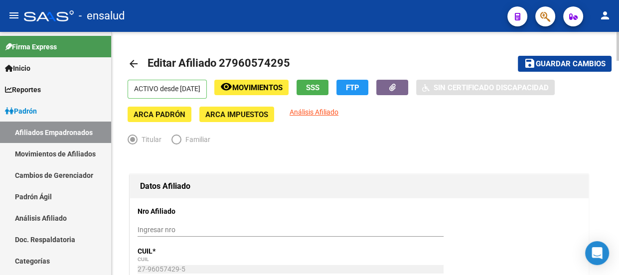
click at [564, 60] on span "Guardar cambios" at bounding box center [570, 64] width 70 height 9
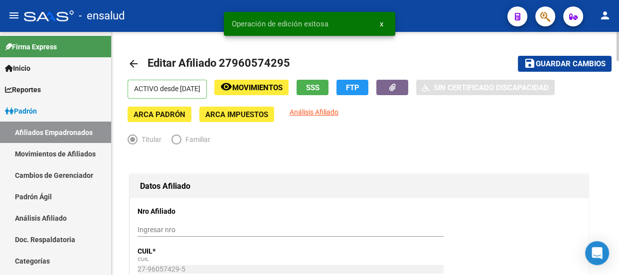
click at [133, 64] on mat-icon "arrow_back" at bounding box center [134, 64] width 12 height 12
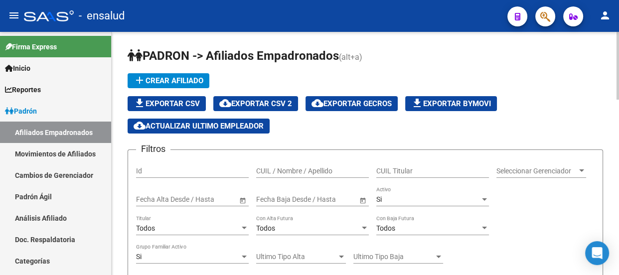
click at [399, 171] on input "CUIL Titular" at bounding box center [432, 171] width 113 height 8
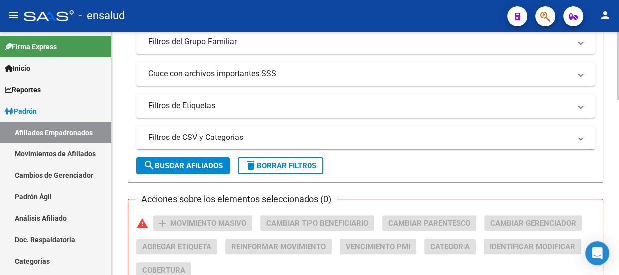
scroll to position [317, 0]
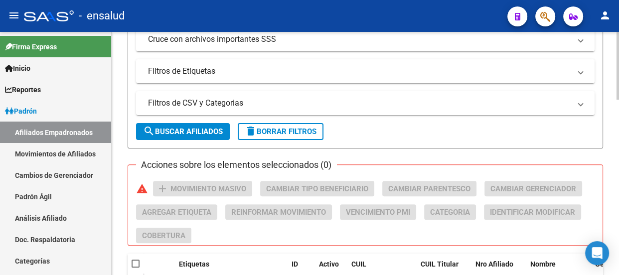
type input "20347546659"
click at [185, 134] on button "search Buscar Afiliados" at bounding box center [183, 131] width 94 height 17
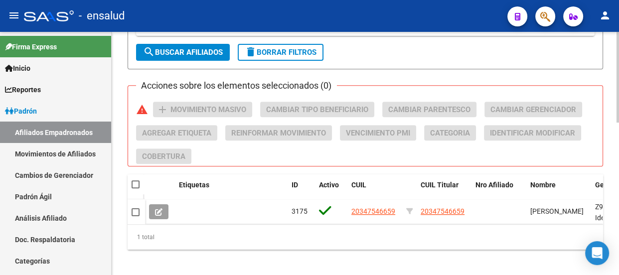
scroll to position [408, 0]
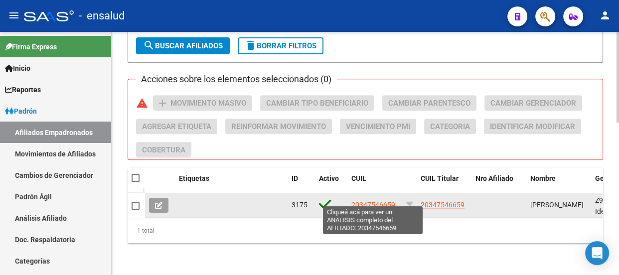
click at [369, 201] on span "20347546659" at bounding box center [373, 205] width 44 height 8
type textarea "20347546659"
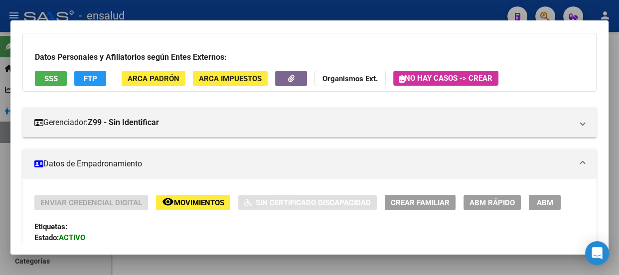
scroll to position [90, 0]
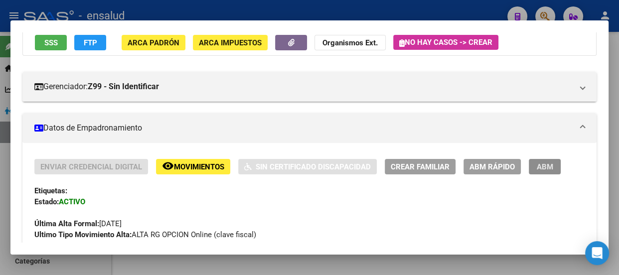
drag, startPoint x: 554, startPoint y: 163, endPoint x: 155, endPoint y: 160, distance: 399.5
click at [553, 163] on button "ABM" at bounding box center [544, 166] width 32 height 15
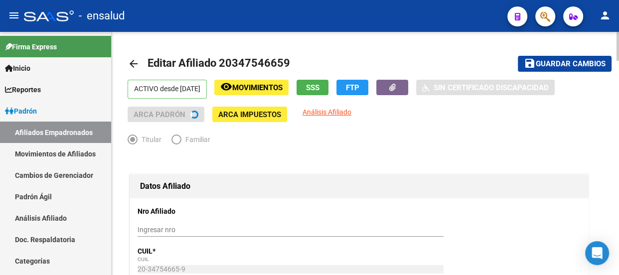
radio input "true"
type input "30-68026642-1"
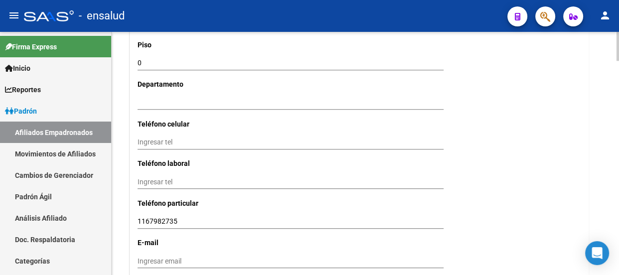
scroll to position [1041, 0]
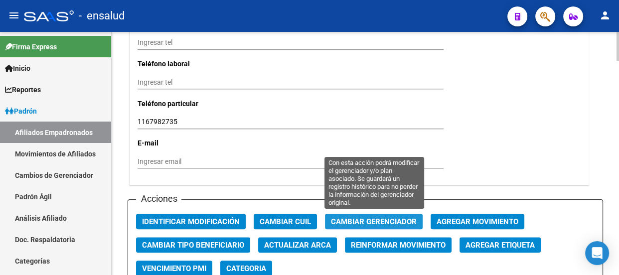
click at [358, 221] on span "Cambiar Gerenciador" at bounding box center [374, 221] width 86 height 9
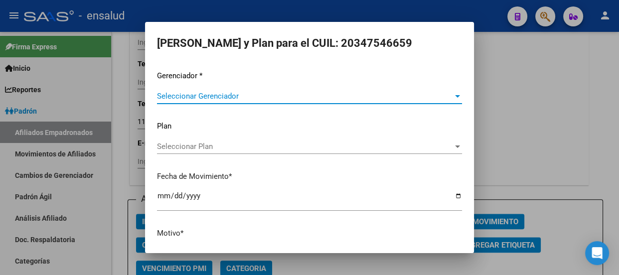
click at [202, 94] on span "Seleccionar Gerenciador" at bounding box center [305, 96] width 296 height 9
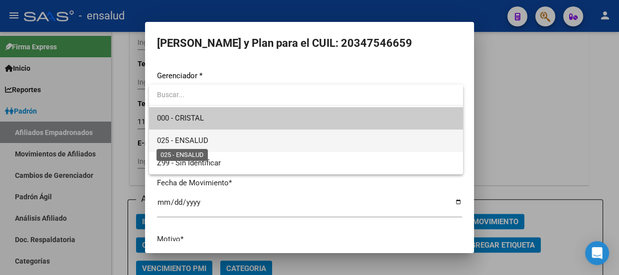
click at [204, 139] on span "025 - ENSALUD" at bounding box center [182, 140] width 51 height 9
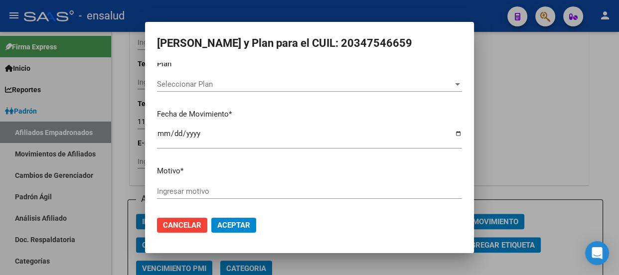
scroll to position [63, 0]
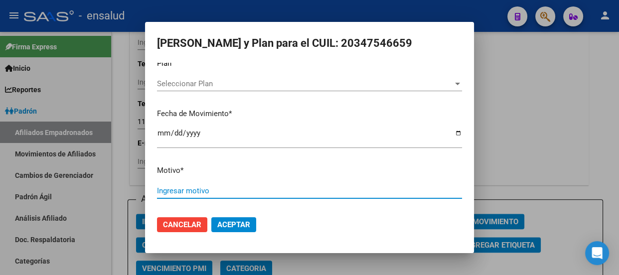
click at [187, 186] on input "Ingresar motivo" at bounding box center [309, 190] width 305 height 9
type input "ALTA"
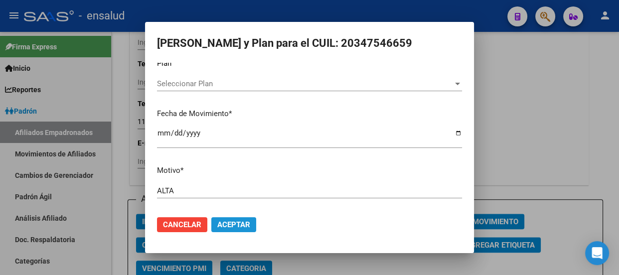
click at [239, 223] on span "Aceptar" at bounding box center [233, 224] width 33 height 9
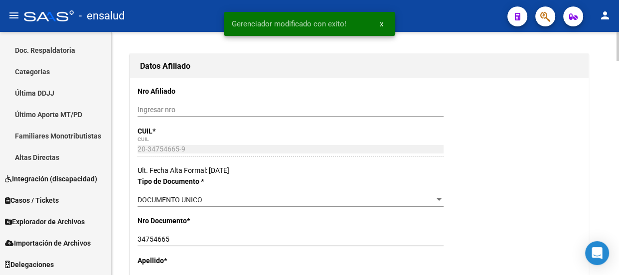
scroll to position [0, 0]
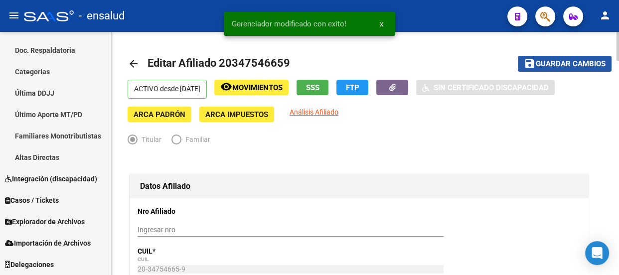
click at [573, 64] on span "Guardar cambios" at bounding box center [570, 64] width 70 height 9
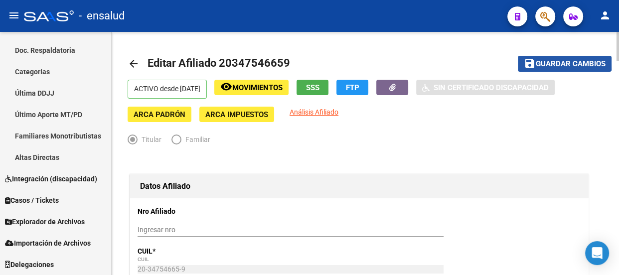
click at [552, 62] on span "Guardar cambios" at bounding box center [570, 64] width 70 height 9
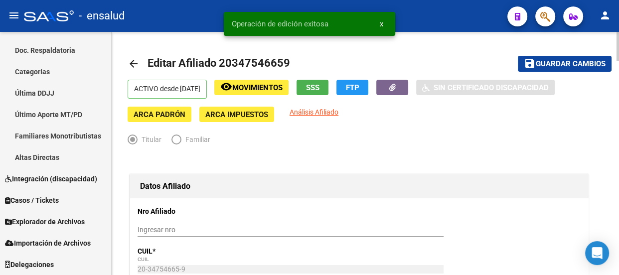
click at [134, 60] on mat-icon "arrow_back" at bounding box center [134, 64] width 12 height 12
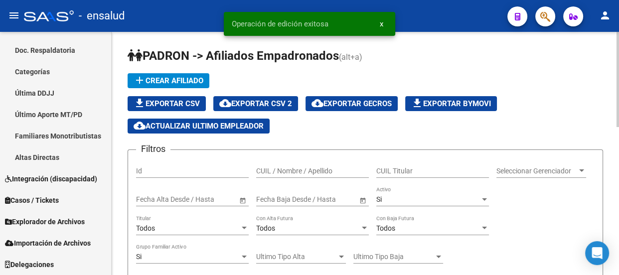
click at [401, 169] on input "CUIL Titular" at bounding box center [432, 171] width 113 height 8
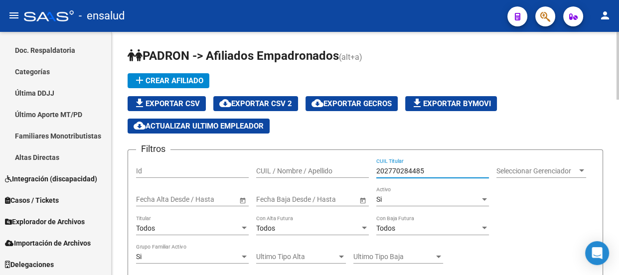
click at [410, 167] on input "202770284485" at bounding box center [432, 171] width 113 height 8
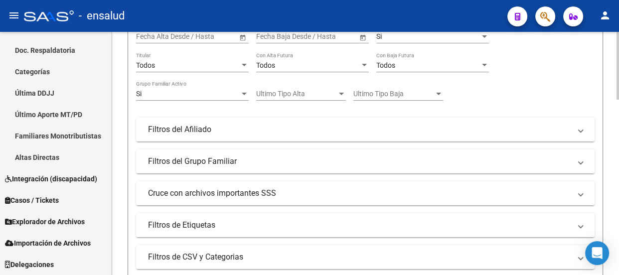
scroll to position [181, 0]
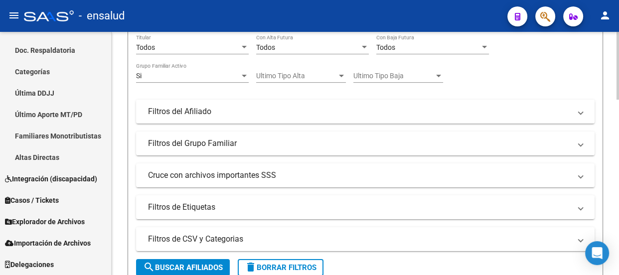
type input "20277028485"
click at [203, 265] on span "search Buscar Afiliados" at bounding box center [183, 267] width 80 height 9
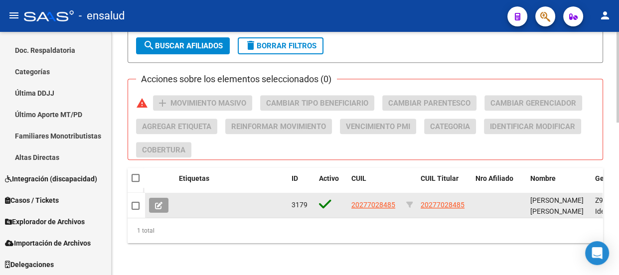
scroll to position [408, 0]
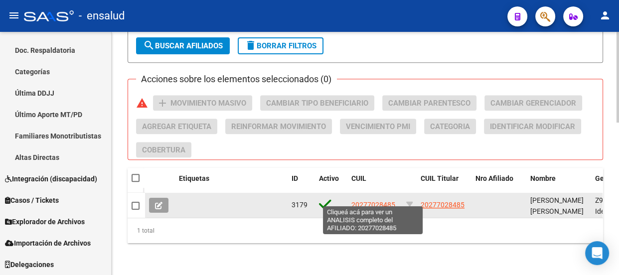
click at [381, 201] on span "20277028485" at bounding box center [373, 205] width 44 height 8
type textarea "20277028485"
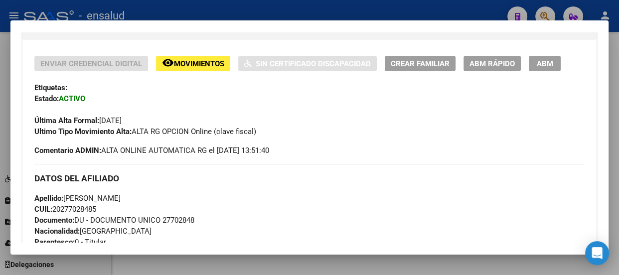
scroll to position [135, 0]
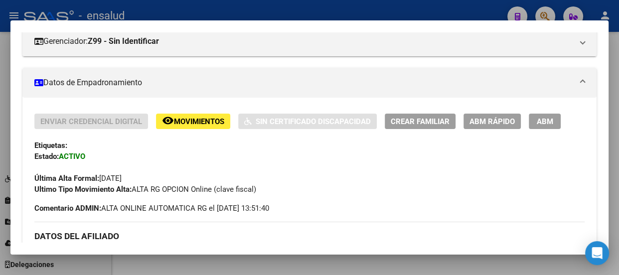
drag, startPoint x: 544, startPoint y: 120, endPoint x: 16, endPoint y: 120, distance: 527.5
click at [543, 120] on span "ABM" at bounding box center [544, 121] width 16 height 9
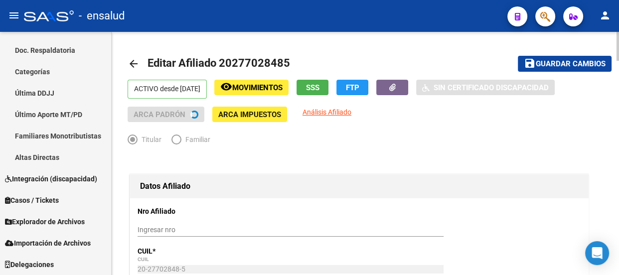
radio input "true"
type input "30-68488079-5"
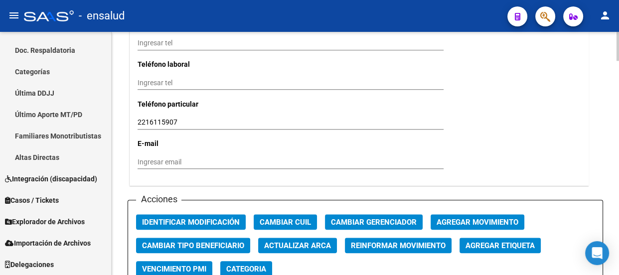
scroll to position [1041, 0]
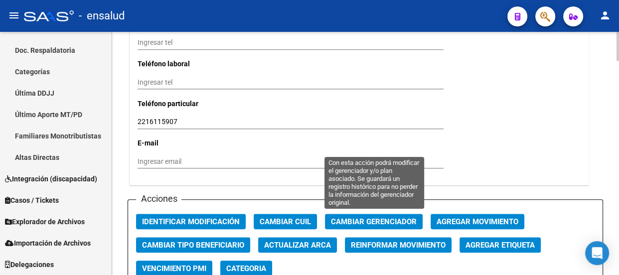
click at [373, 217] on span "Cambiar Gerenciador" at bounding box center [374, 221] width 86 height 9
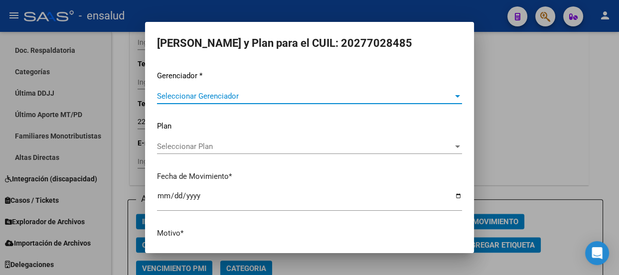
click at [186, 96] on span "Seleccionar Gerenciador" at bounding box center [305, 96] width 296 height 9
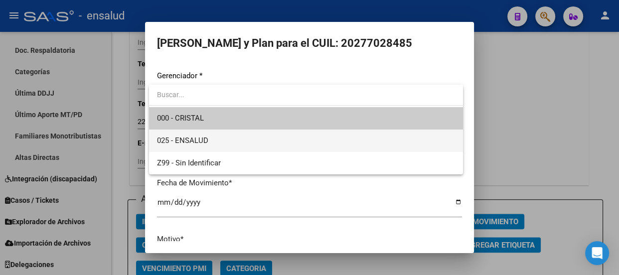
click at [215, 142] on span "025 - ENSALUD" at bounding box center [306, 141] width 298 height 22
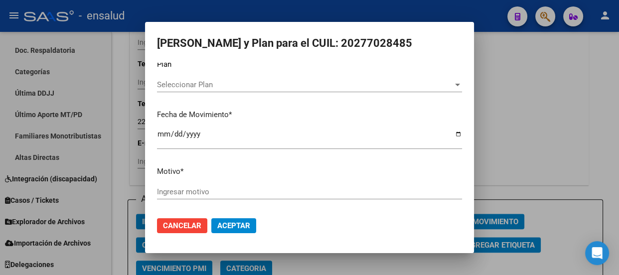
scroll to position [63, 0]
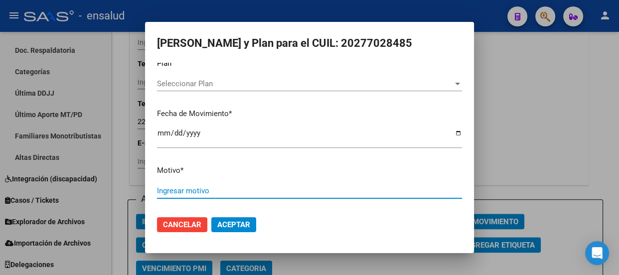
click at [174, 186] on input "Ingresar motivo" at bounding box center [309, 190] width 305 height 9
type input "ALTA"
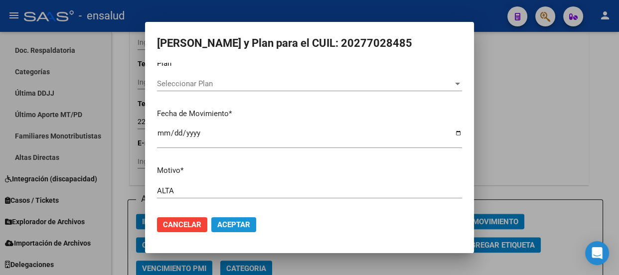
click at [227, 223] on span "Aceptar" at bounding box center [233, 224] width 33 height 9
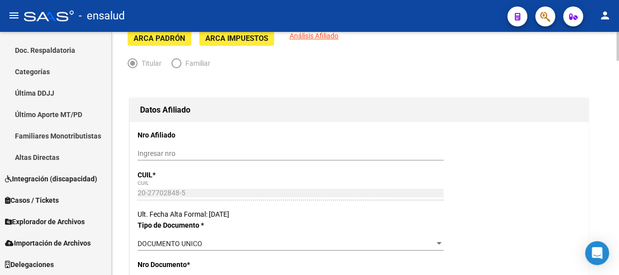
scroll to position [0, 0]
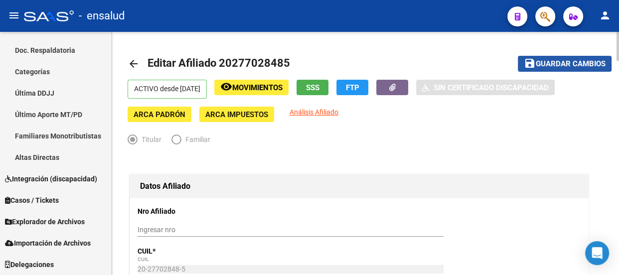
drag, startPoint x: 559, startPoint y: 63, endPoint x: 527, endPoint y: 56, distance: 33.1
click at [558, 62] on span "Guardar cambios" at bounding box center [570, 64] width 70 height 9
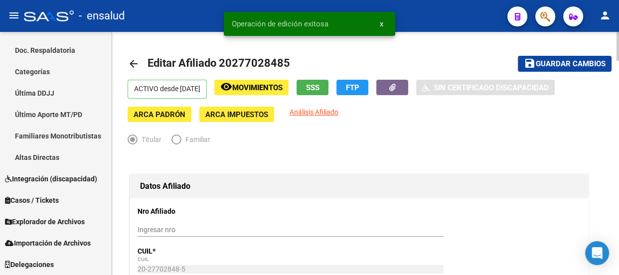
click at [132, 61] on mat-icon "arrow_back" at bounding box center [134, 64] width 12 height 12
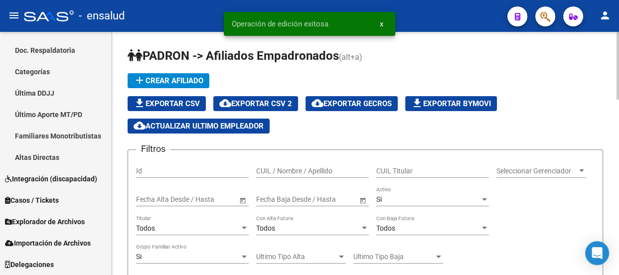
click at [389, 167] on input "CUIL Titular" at bounding box center [432, 171] width 113 height 8
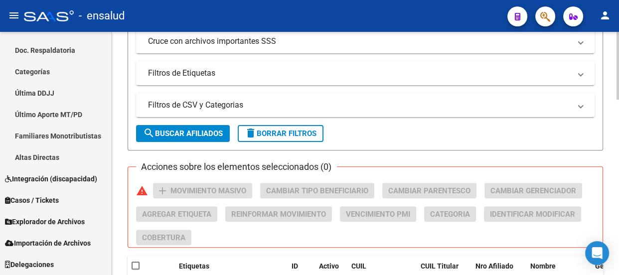
scroll to position [317, 0]
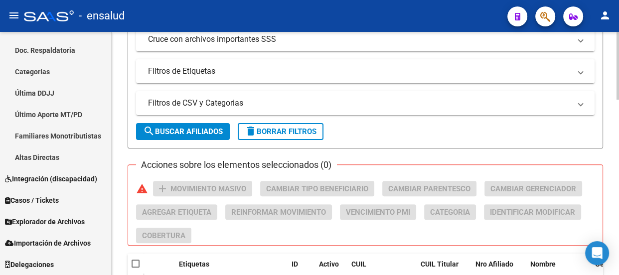
type input "27325578241"
click at [180, 130] on span "search Buscar Afiliados" at bounding box center [183, 131] width 80 height 9
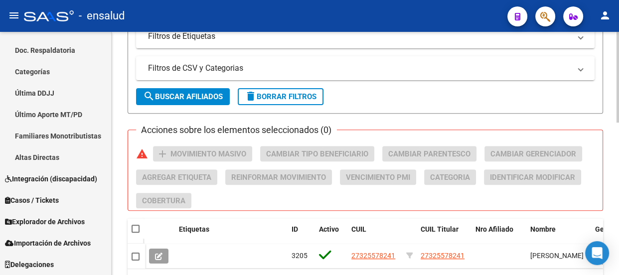
scroll to position [408, 0]
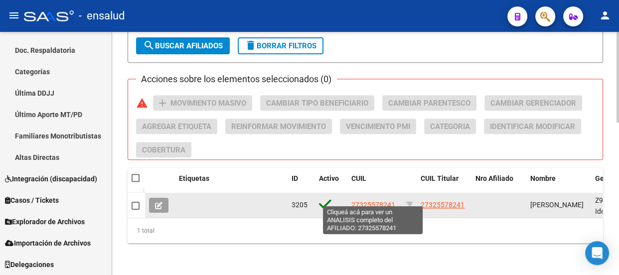
click at [366, 201] on span "27325578241" at bounding box center [373, 205] width 44 height 8
type textarea "27325578241"
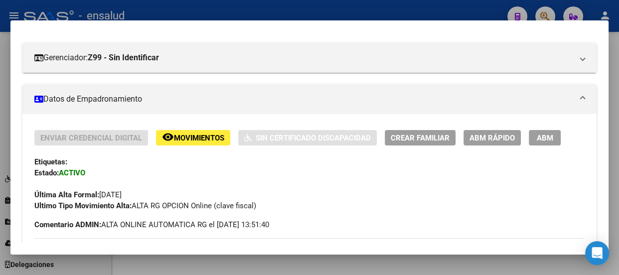
scroll to position [90, 0]
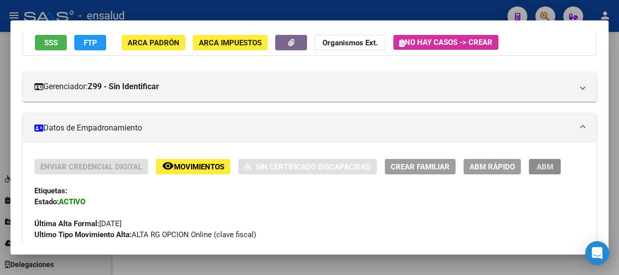
click at [553, 165] on button "ABM" at bounding box center [544, 166] width 32 height 15
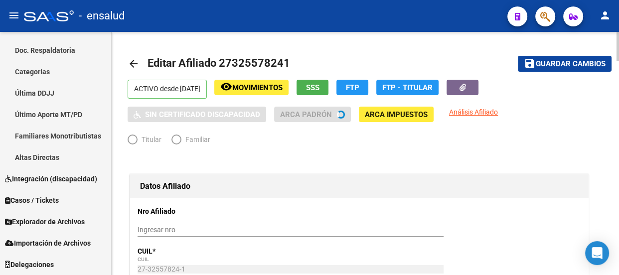
radio input "true"
type input "30-71241421-5"
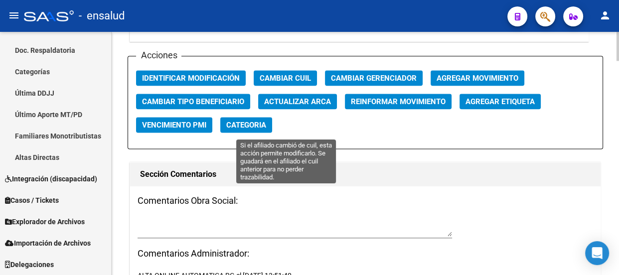
scroll to position [1132, 0]
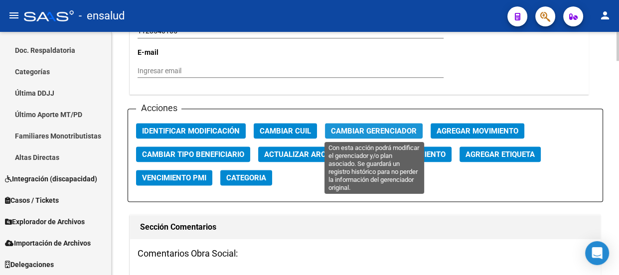
click at [356, 127] on span "Cambiar Gerenciador" at bounding box center [374, 131] width 86 height 9
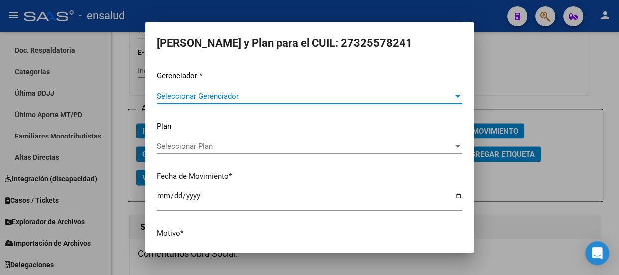
click at [207, 95] on span "Seleccionar Gerenciador" at bounding box center [305, 96] width 296 height 9
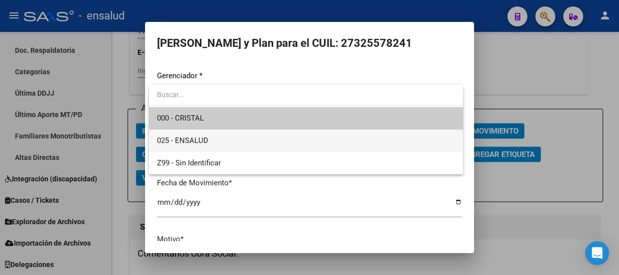
click at [210, 139] on span "025 - ENSALUD" at bounding box center [306, 141] width 298 height 22
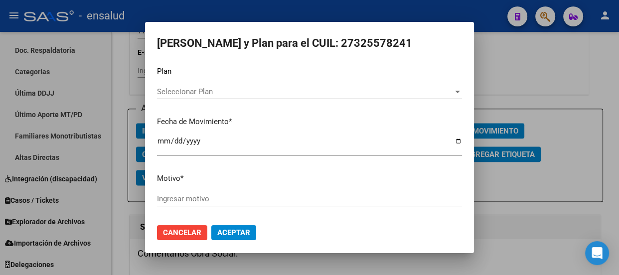
scroll to position [63, 0]
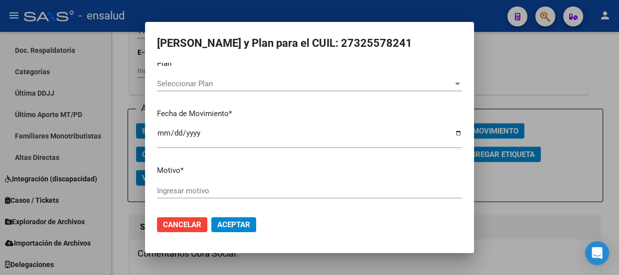
click at [205, 189] on input "Ingresar motivo" at bounding box center [309, 190] width 305 height 9
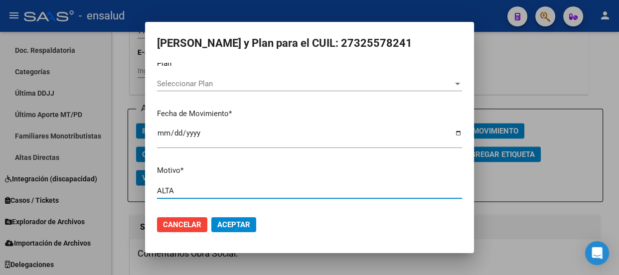
type input "ALTA"
click at [244, 229] on mat-dialog-actions "Cancelar Aceptar" at bounding box center [309, 225] width 305 height 34
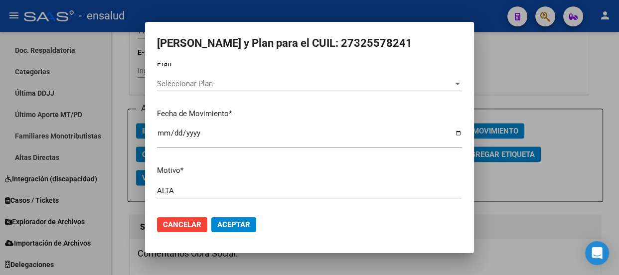
click at [244, 224] on span "Aceptar" at bounding box center [233, 224] width 33 height 9
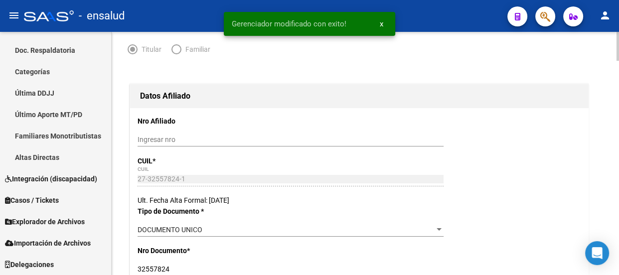
scroll to position [0, 0]
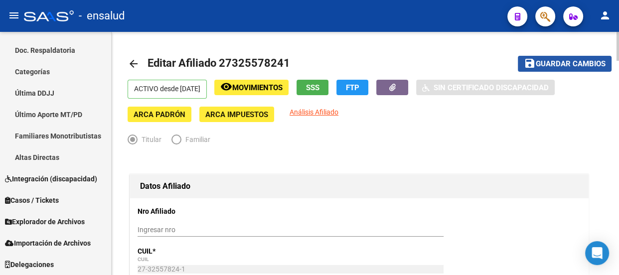
drag, startPoint x: 571, startPoint y: 63, endPoint x: 462, endPoint y: 63, distance: 109.1
click at [568, 63] on span "Guardar cambios" at bounding box center [570, 64] width 70 height 9
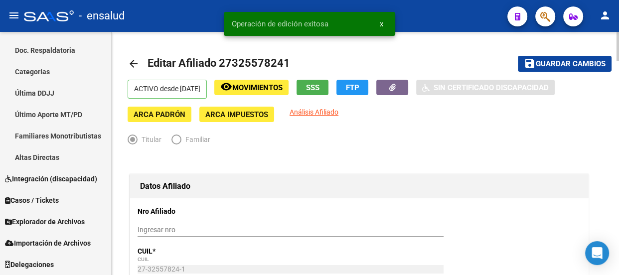
click at [132, 61] on mat-icon "arrow_back" at bounding box center [134, 64] width 12 height 12
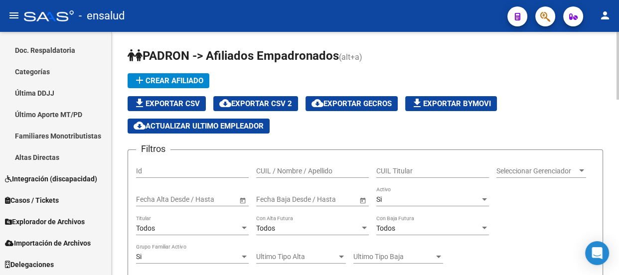
click at [394, 164] on div "CUIL Titular" at bounding box center [432, 168] width 113 height 20
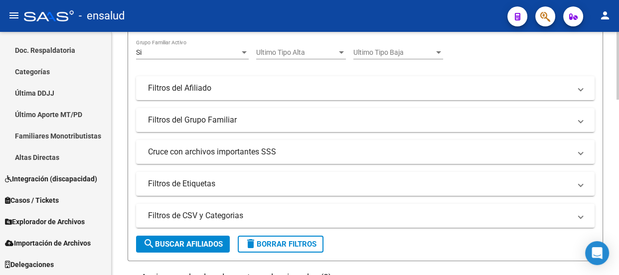
scroll to position [226, 0]
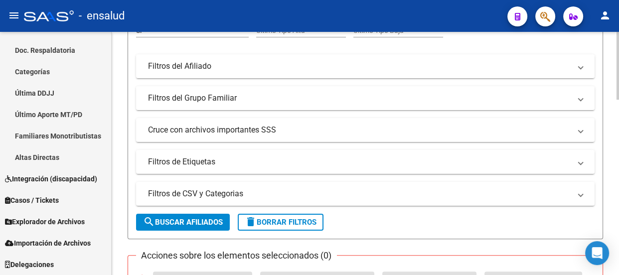
type input "20377593333"
drag, startPoint x: 199, startPoint y: 220, endPoint x: 287, endPoint y: 169, distance: 101.5
click at [199, 219] on span "search Buscar Afiliados" at bounding box center [183, 222] width 80 height 9
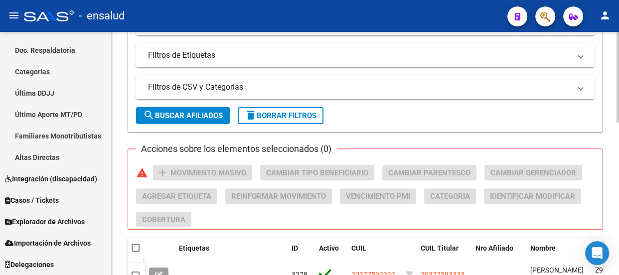
scroll to position [408, 0]
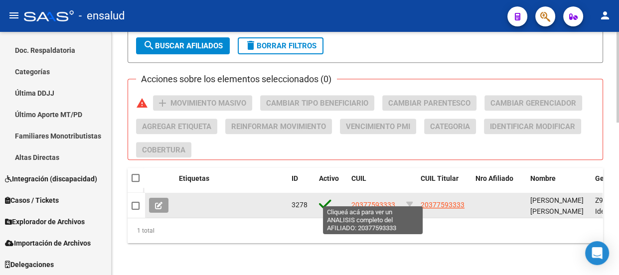
click at [358, 201] on span "20377593333" at bounding box center [373, 205] width 44 height 8
type textarea "20377593333"
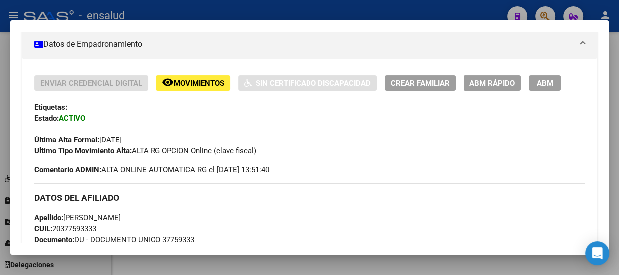
scroll to position [181, 0]
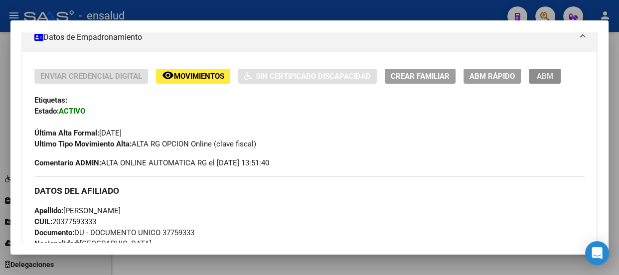
click at [553, 69] on button "ABM" at bounding box center [544, 75] width 32 height 15
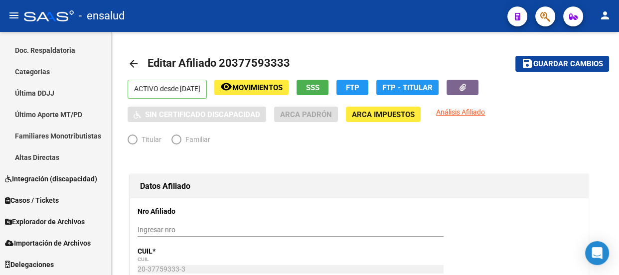
radio input "true"
type input "30-70738606-8"
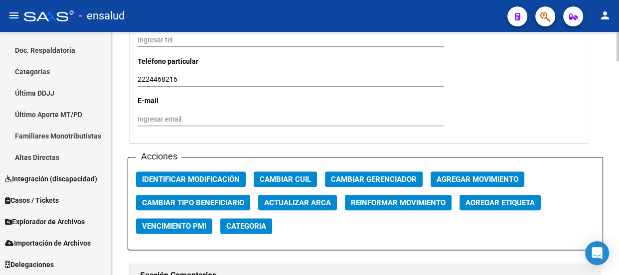
scroll to position [1086, 0]
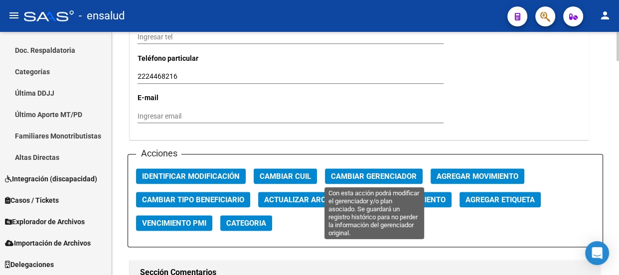
click at [367, 176] on span "Cambiar Gerenciador" at bounding box center [374, 176] width 86 height 9
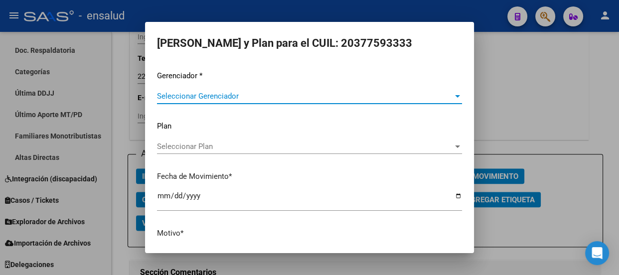
click at [194, 92] on span "Seleccionar Gerenciador" at bounding box center [305, 96] width 296 height 9
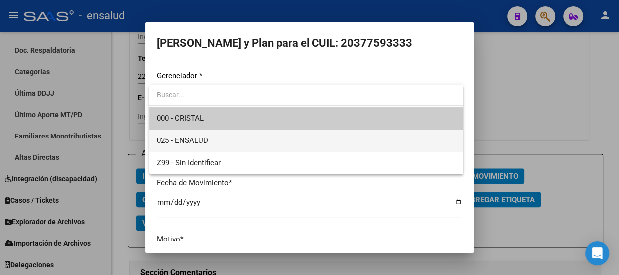
click at [210, 140] on span "025 - ENSALUD" at bounding box center [306, 141] width 298 height 22
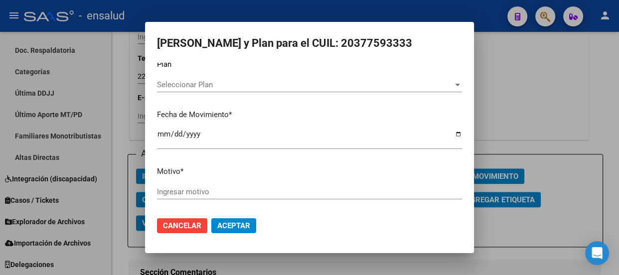
scroll to position [63, 0]
click at [189, 184] on div "Ingresar motivo" at bounding box center [309, 190] width 305 height 15
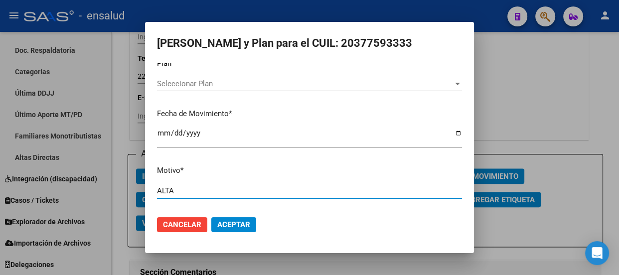
type input "ALTA"
click at [232, 225] on span "Aceptar" at bounding box center [233, 224] width 33 height 9
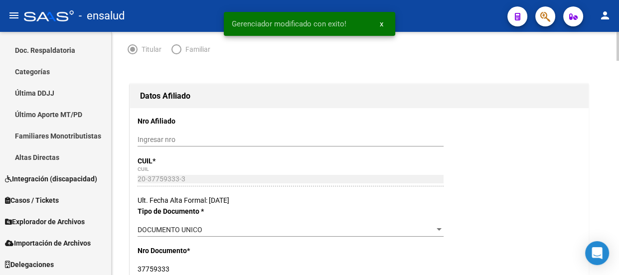
scroll to position [0, 0]
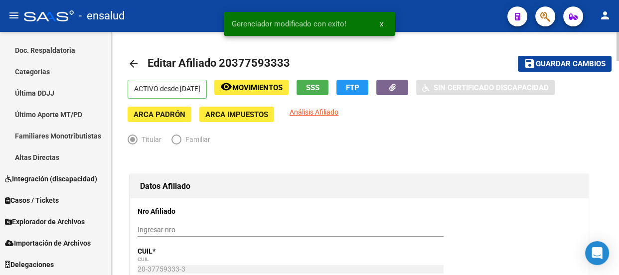
drag, startPoint x: 580, startPoint y: 60, endPoint x: 563, endPoint y: 60, distance: 16.9
click at [579, 60] on span "Guardar cambios" at bounding box center [570, 64] width 70 height 9
click at [133, 60] on mat-icon "arrow_back" at bounding box center [134, 64] width 12 height 12
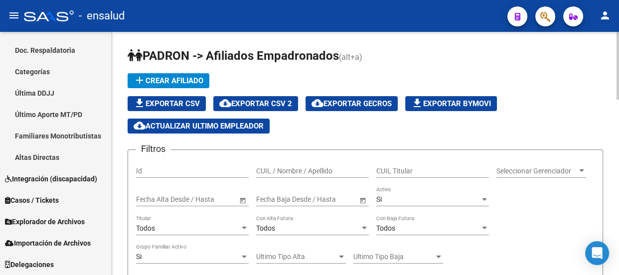
click at [393, 169] on input "CUIL Titular" at bounding box center [432, 171] width 113 height 8
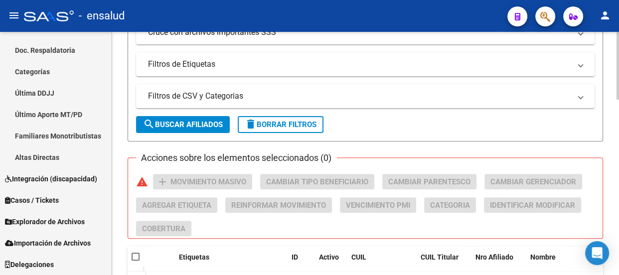
scroll to position [317, 0]
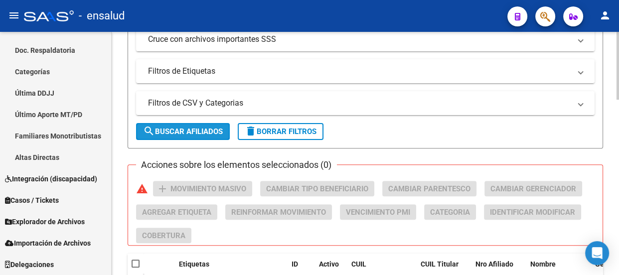
click at [176, 129] on span "search Buscar Afiliados" at bounding box center [183, 131] width 80 height 9
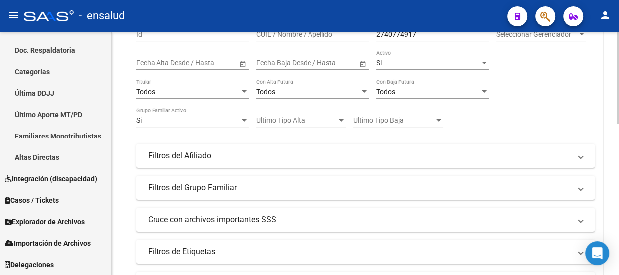
scroll to position [265, 0]
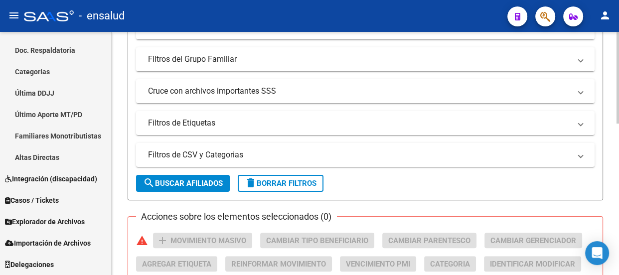
click at [218, 179] on span "search Buscar Afiliados" at bounding box center [183, 183] width 80 height 9
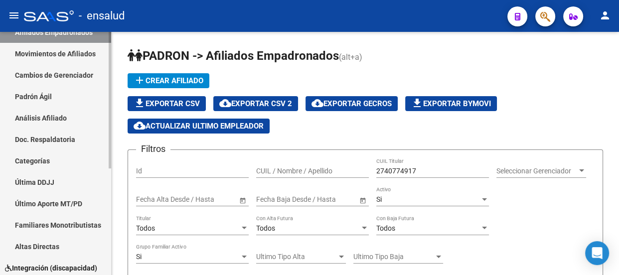
scroll to position [0, 0]
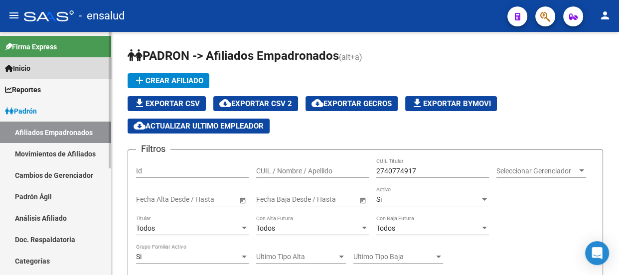
click at [64, 66] on link "Inicio" at bounding box center [55, 67] width 111 height 21
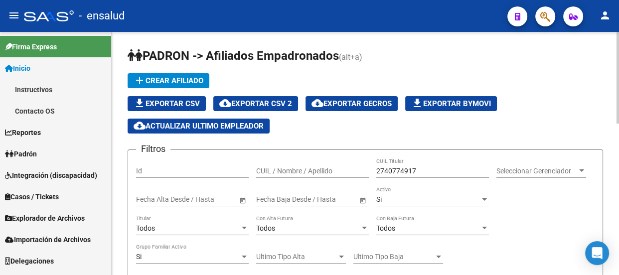
click at [385, 167] on input "2740774917" at bounding box center [432, 171] width 113 height 8
click at [397, 168] on input "2740774917" at bounding box center [432, 171] width 113 height 8
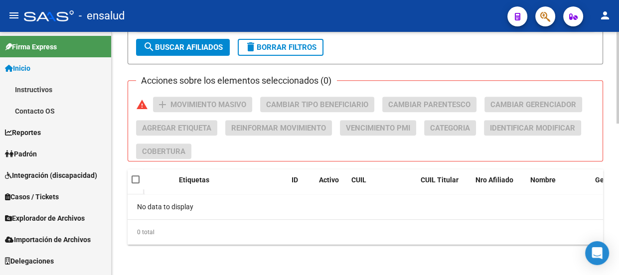
type input "27407714917"
click at [170, 43] on span "search Buscar Afiliados" at bounding box center [183, 47] width 80 height 9
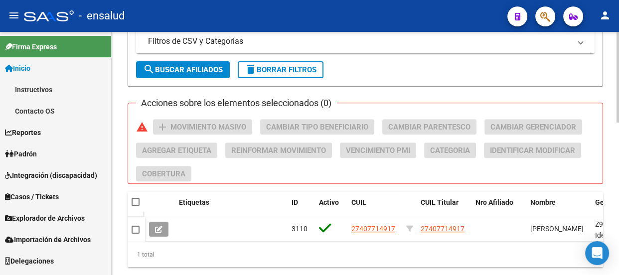
scroll to position [401, 0]
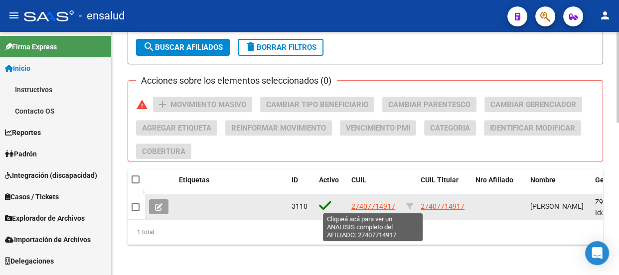
click at [368, 202] on span "27407714917" at bounding box center [373, 206] width 44 height 8
type textarea "27407714917"
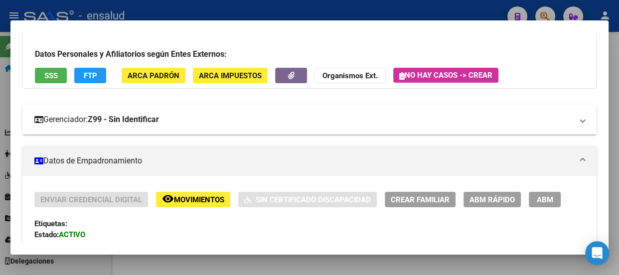
scroll to position [181, 0]
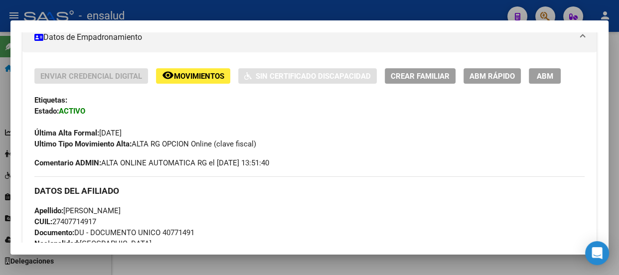
click at [542, 75] on span "ABM" at bounding box center [544, 76] width 16 height 9
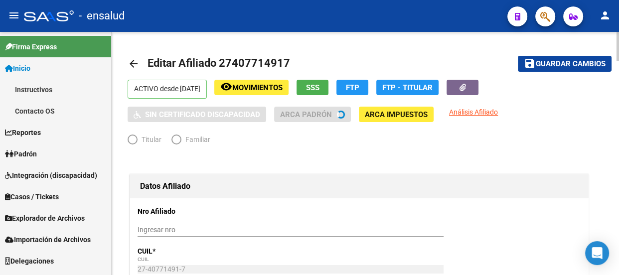
radio input "true"
type input "27-05162169-2"
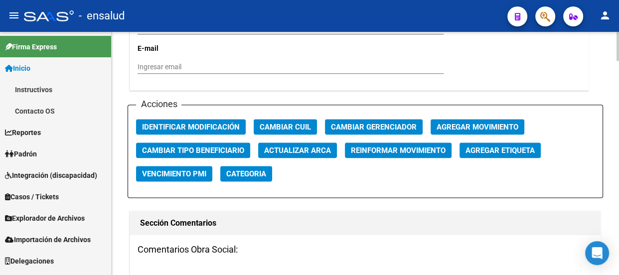
scroll to position [1132, 0]
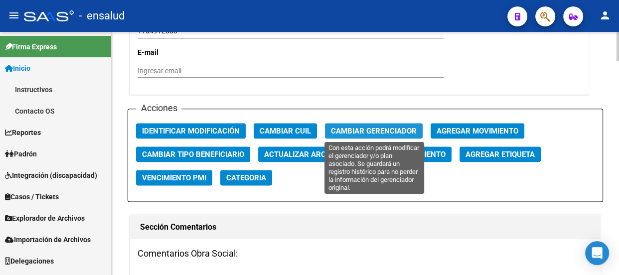
click at [385, 128] on span "Cambiar Gerenciador" at bounding box center [374, 131] width 86 height 9
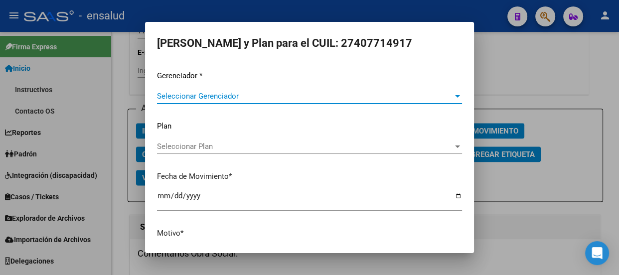
click at [210, 97] on span "Seleccionar Gerenciador" at bounding box center [305, 96] width 296 height 9
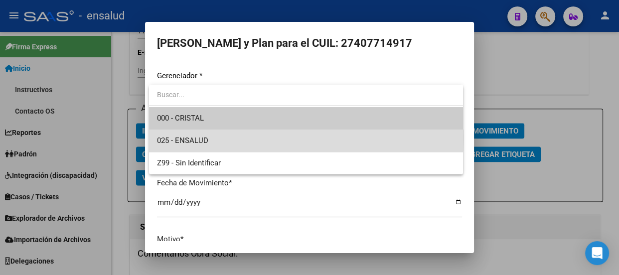
click at [233, 138] on span "025 - ENSALUD" at bounding box center [306, 141] width 298 height 22
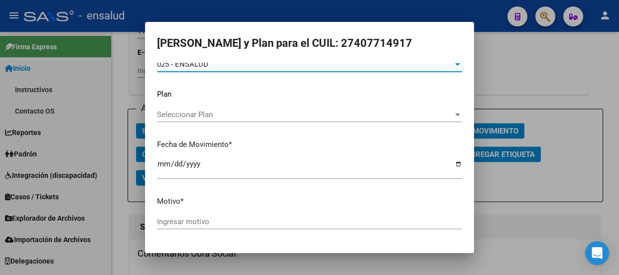
scroll to position [63, 0]
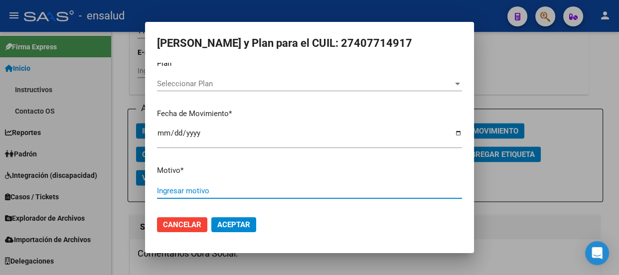
click at [263, 190] on input "Ingresar motivo" at bounding box center [309, 190] width 305 height 9
type input "ALTA"
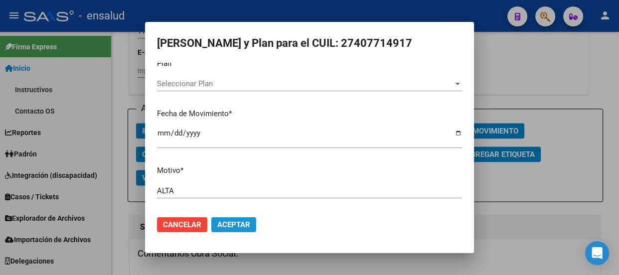
click at [246, 224] on span "Aceptar" at bounding box center [233, 224] width 33 height 9
